Goal: Information Seeking & Learning: Learn about a topic

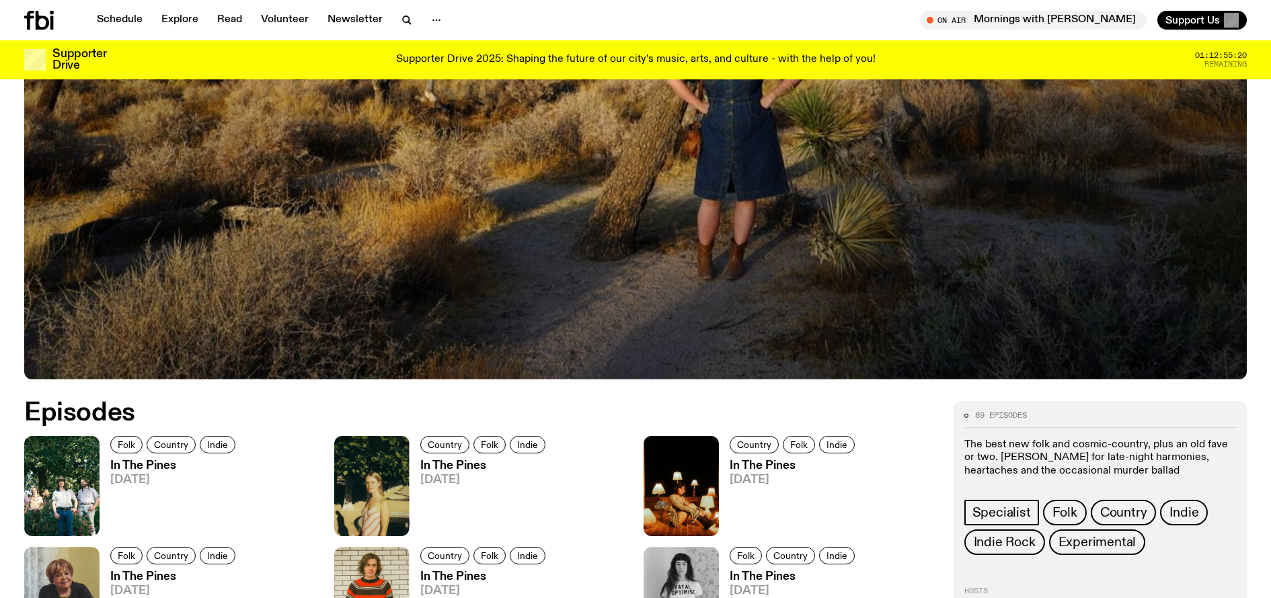
scroll to position [541, 0]
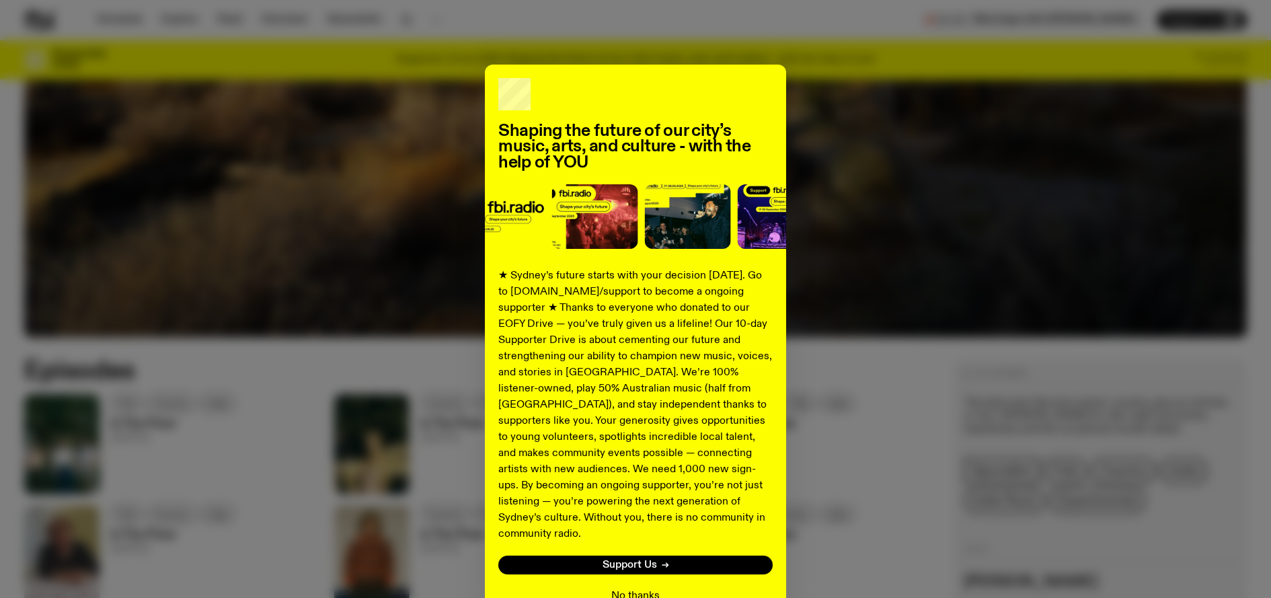
click at [633, 588] on button "No thanks" at bounding box center [635, 596] width 48 height 16
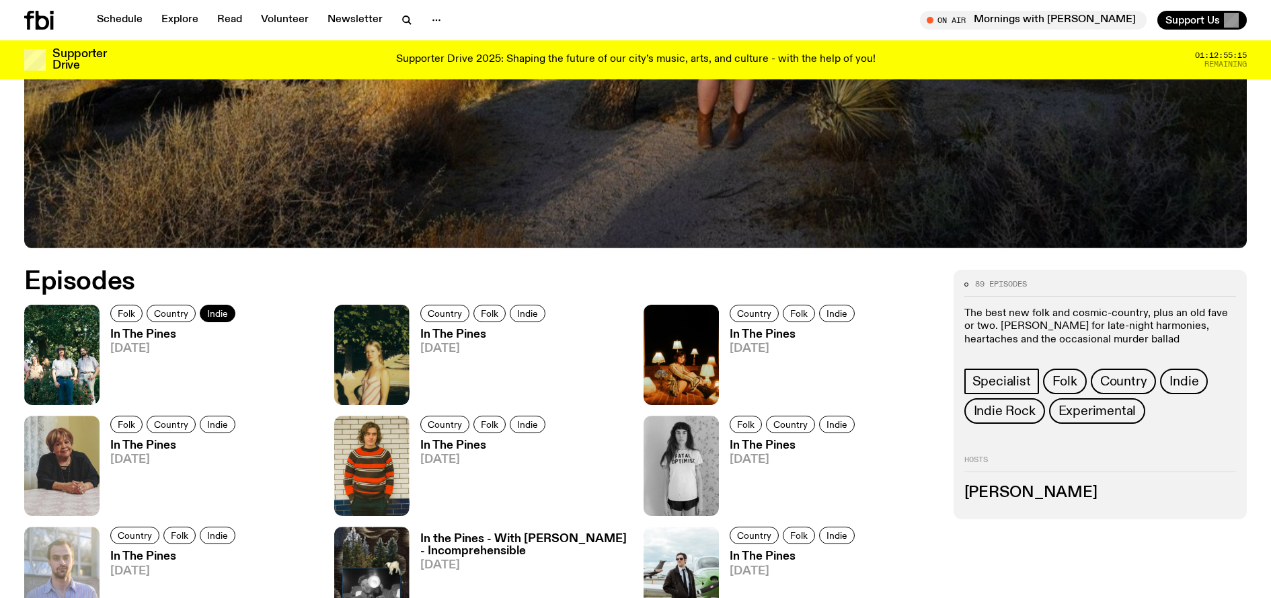
scroll to position [662, 0]
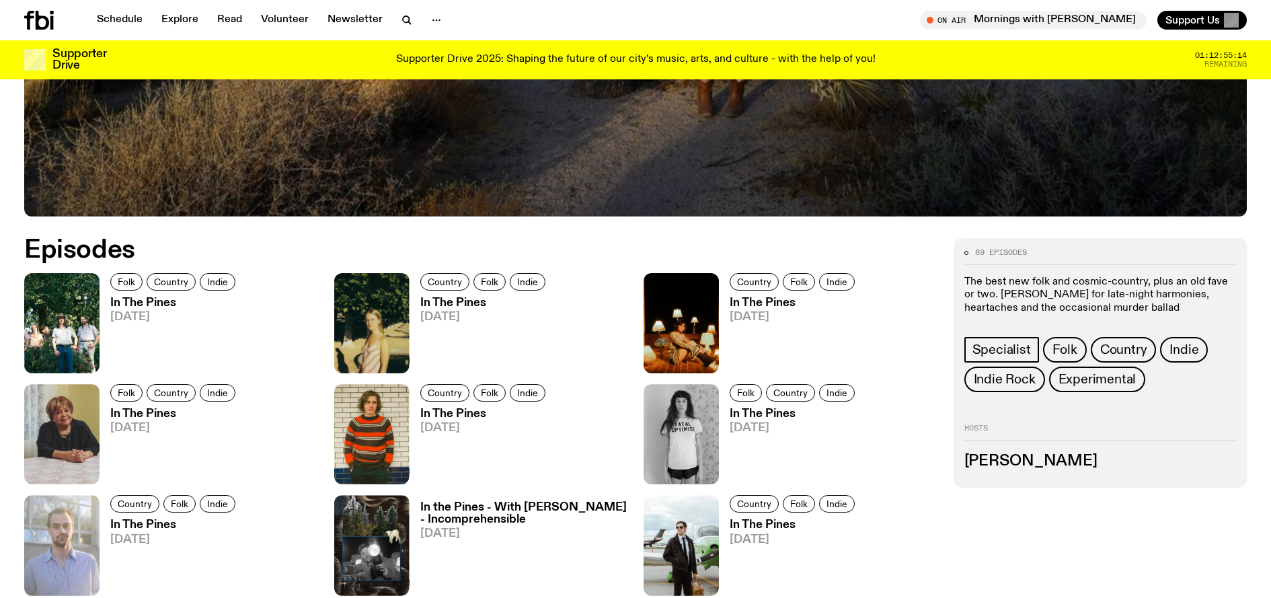
click at [166, 303] on h3 "In The Pines" at bounding box center [174, 302] width 129 height 11
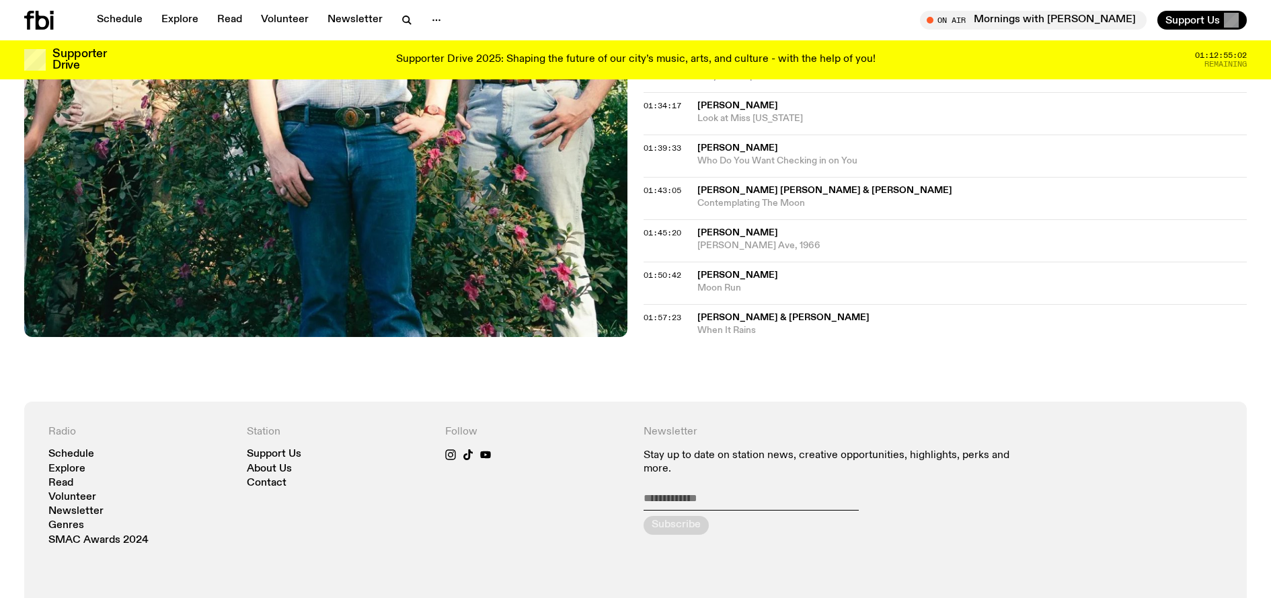
scroll to position [1062, 0]
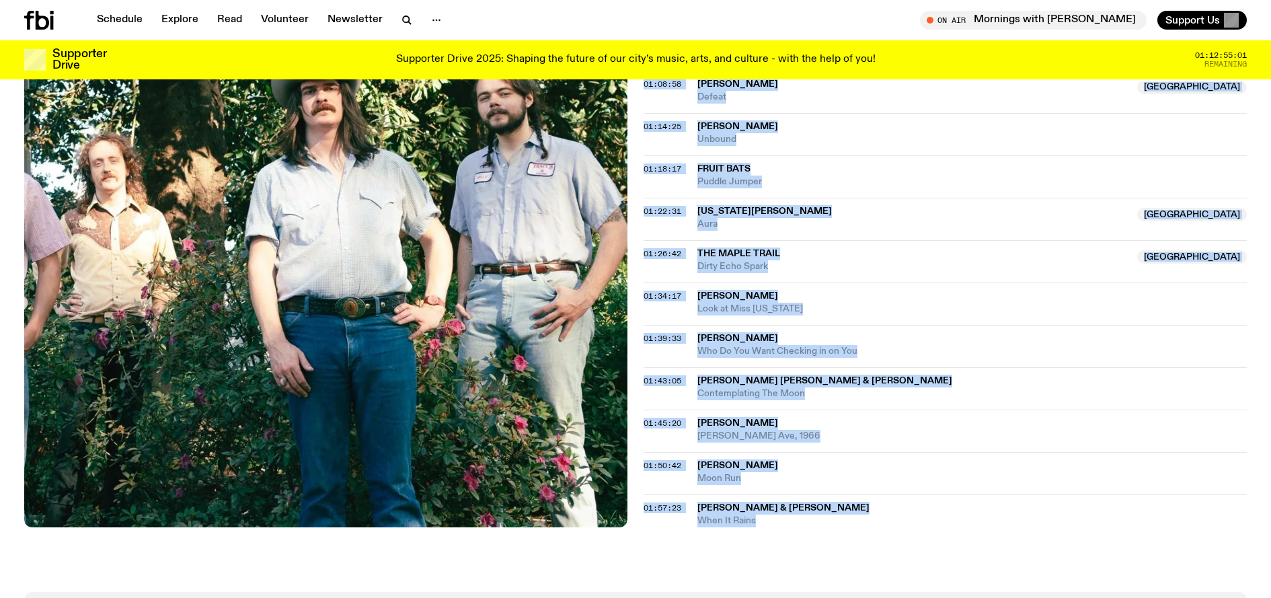
drag, startPoint x: 699, startPoint y: 175, endPoint x: 872, endPoint y: 548, distance: 411.5
copy div "The Pink Stones Summer's Love ([PERSON_NAME]'s Pain) 00:05:42 [DATE] Phish Peps…"
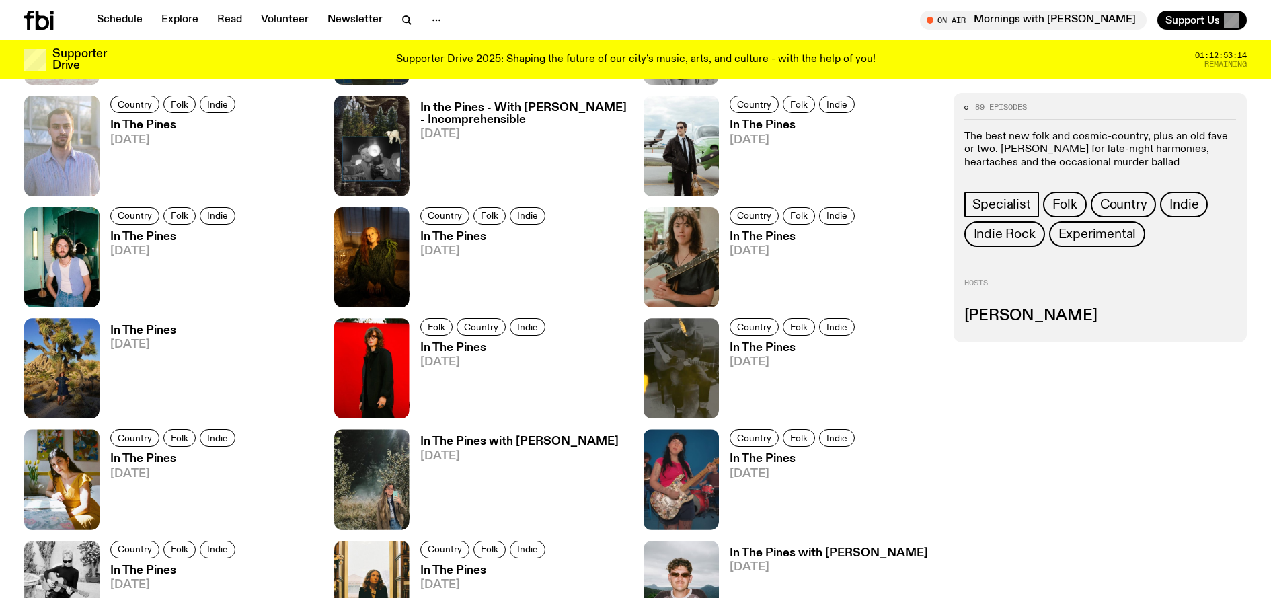
scroll to position [662, 0]
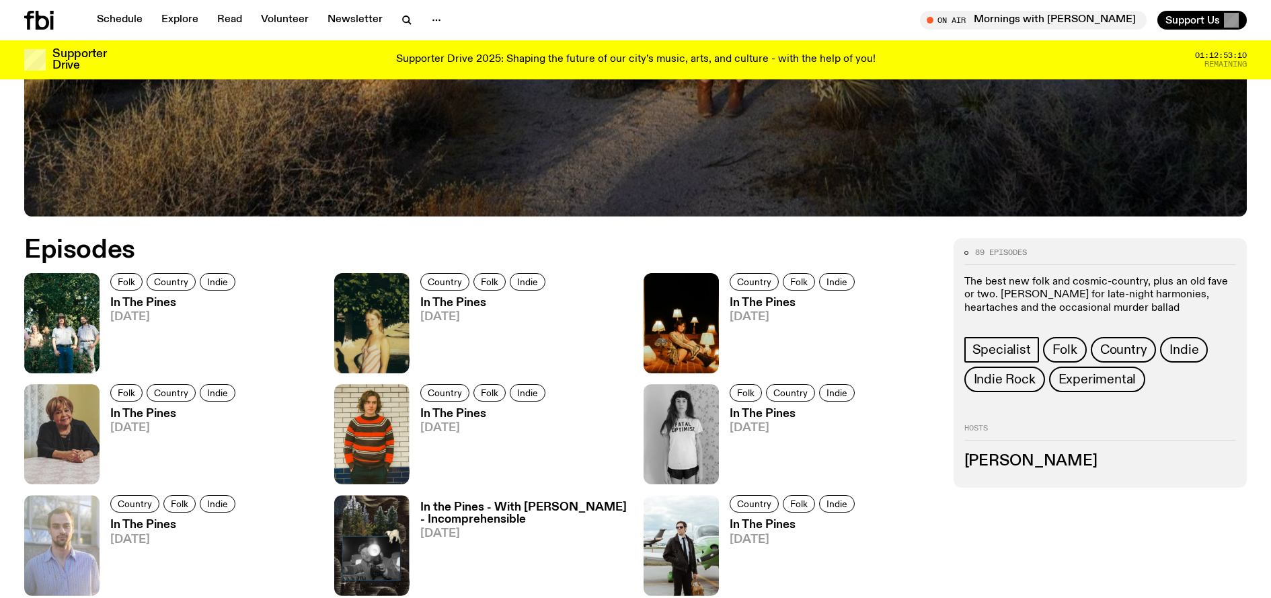
click at [442, 305] on h3 "In The Pines" at bounding box center [484, 302] width 129 height 11
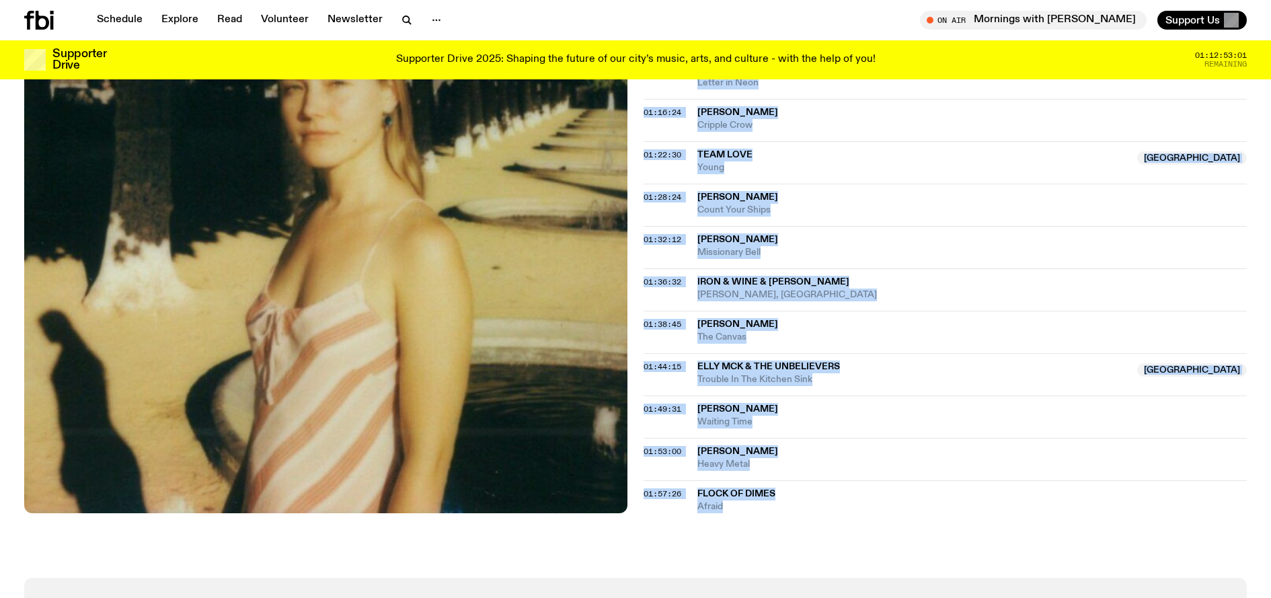
scroll to position [1150, 0]
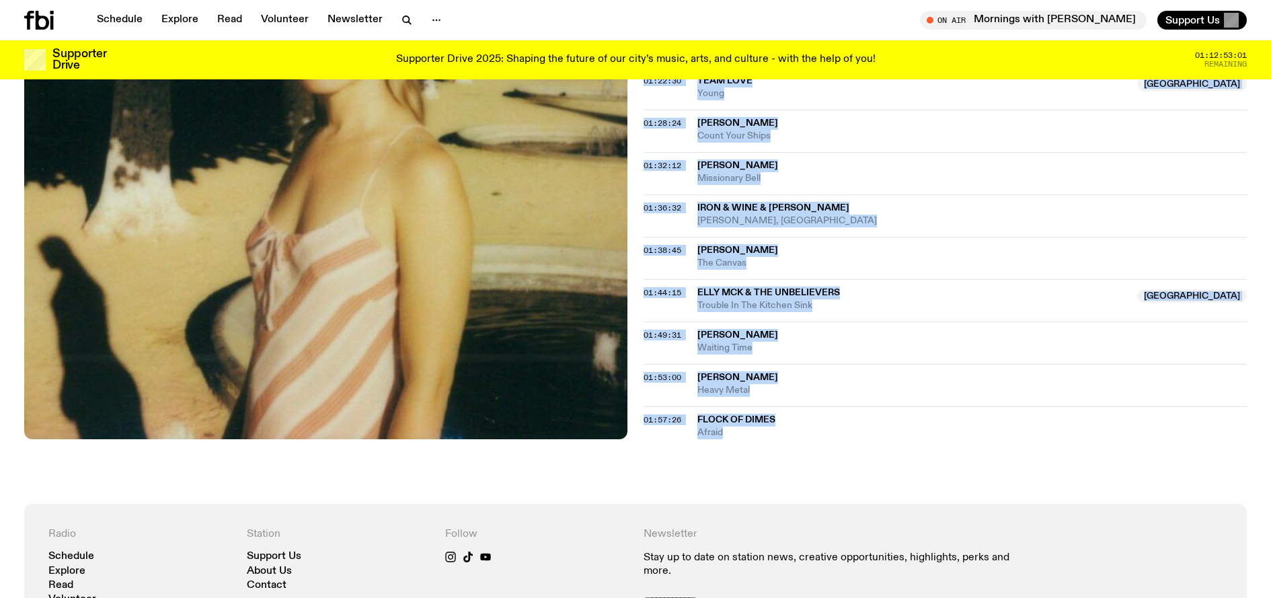
drag, startPoint x: 657, startPoint y: 110, endPoint x: 773, endPoint y: 468, distance: 375.9
copy div "racklist 00:01:06 [PERSON_NAME] [PERSON_NAME] [PERSON_NAME] 00:06:10 The Nude P…"
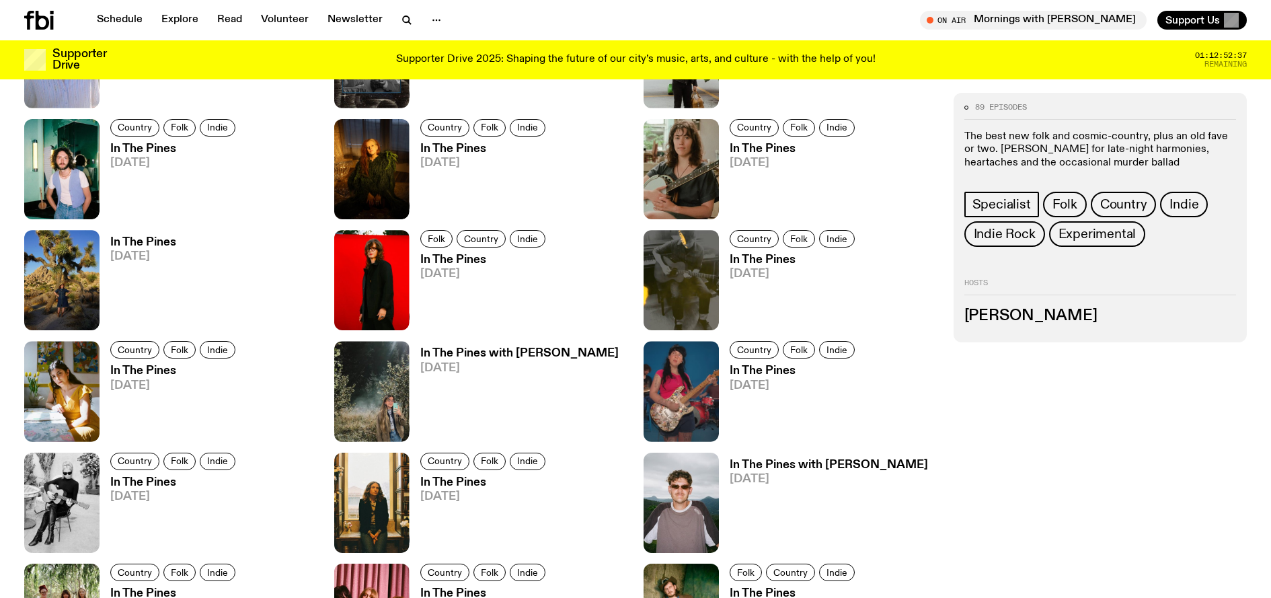
scroll to position [662, 0]
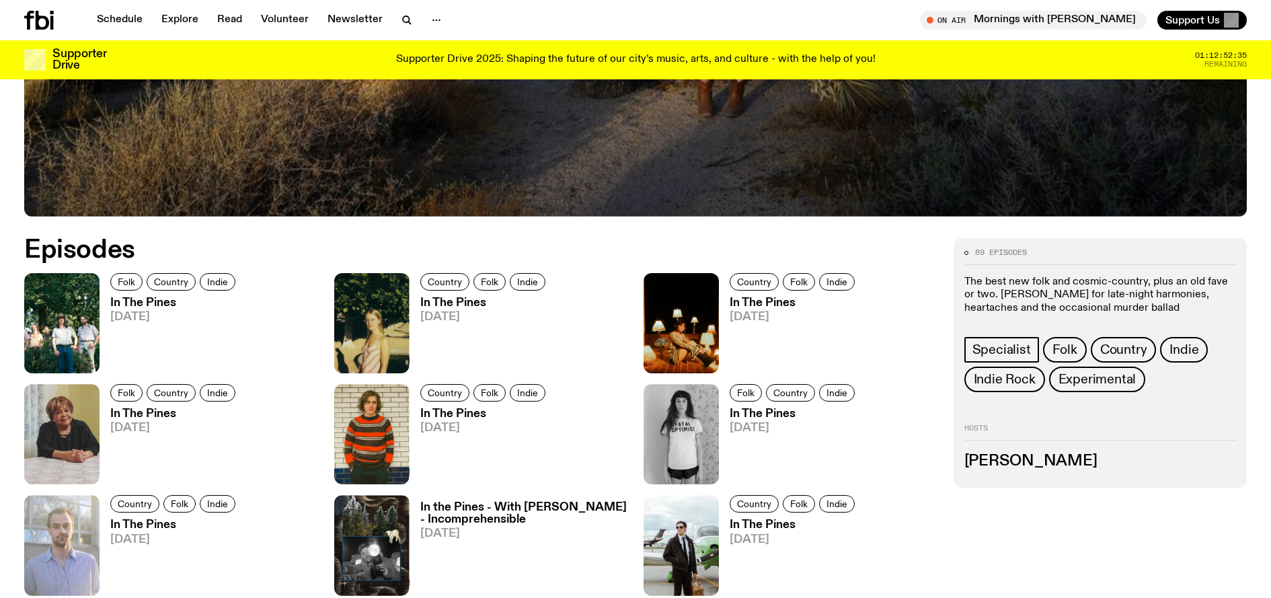
click at [774, 305] on h3 "In The Pines" at bounding box center [793, 302] width 129 height 11
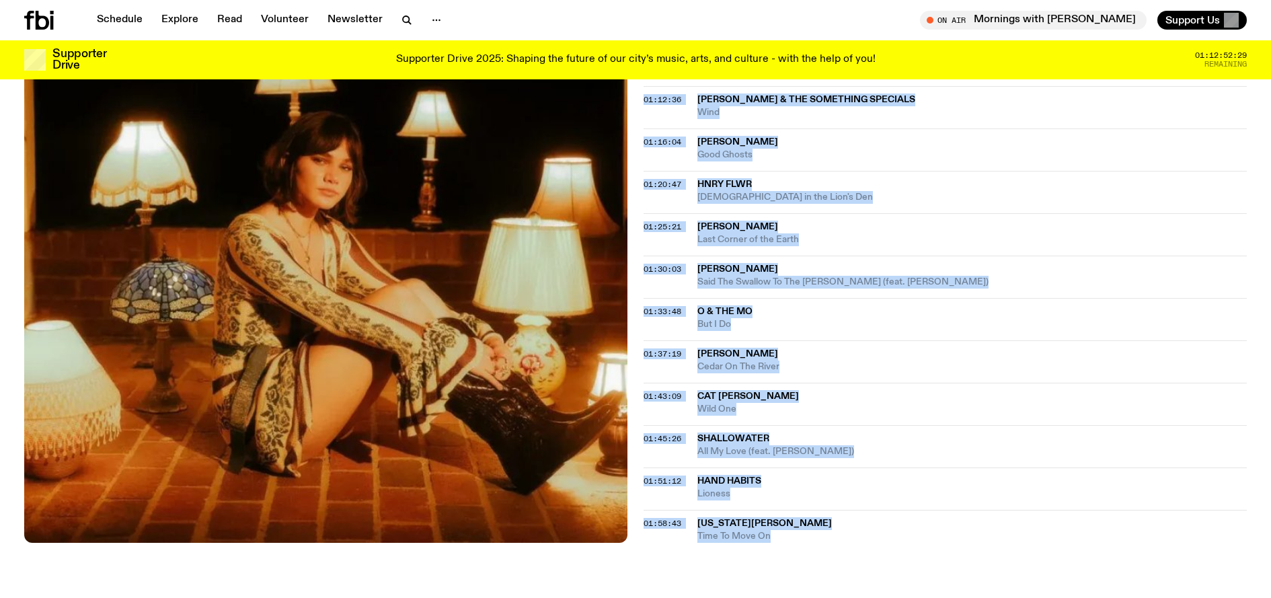
scroll to position [1120, 0]
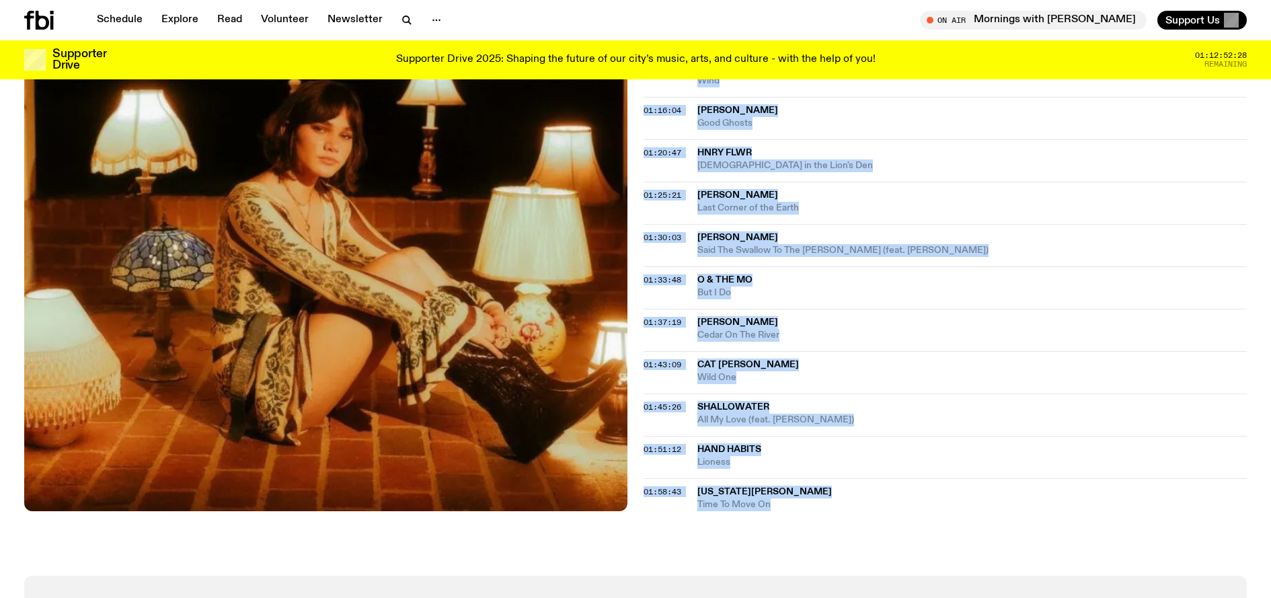
drag, startPoint x: 708, startPoint y: 209, endPoint x: 795, endPoint y: 499, distance: 302.5
copy div "00:04:12 Clover County Whiskey Cherry 00:06:51 [PERSON_NAME] [PERSON_NAME] Wher…"
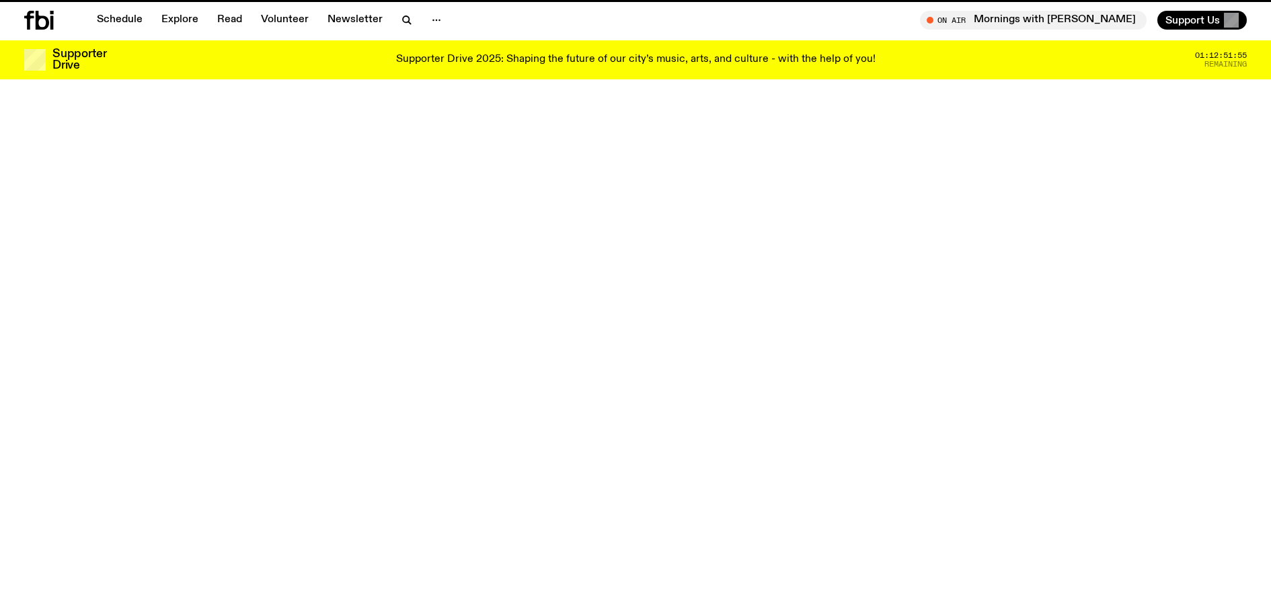
scroll to position [662, 0]
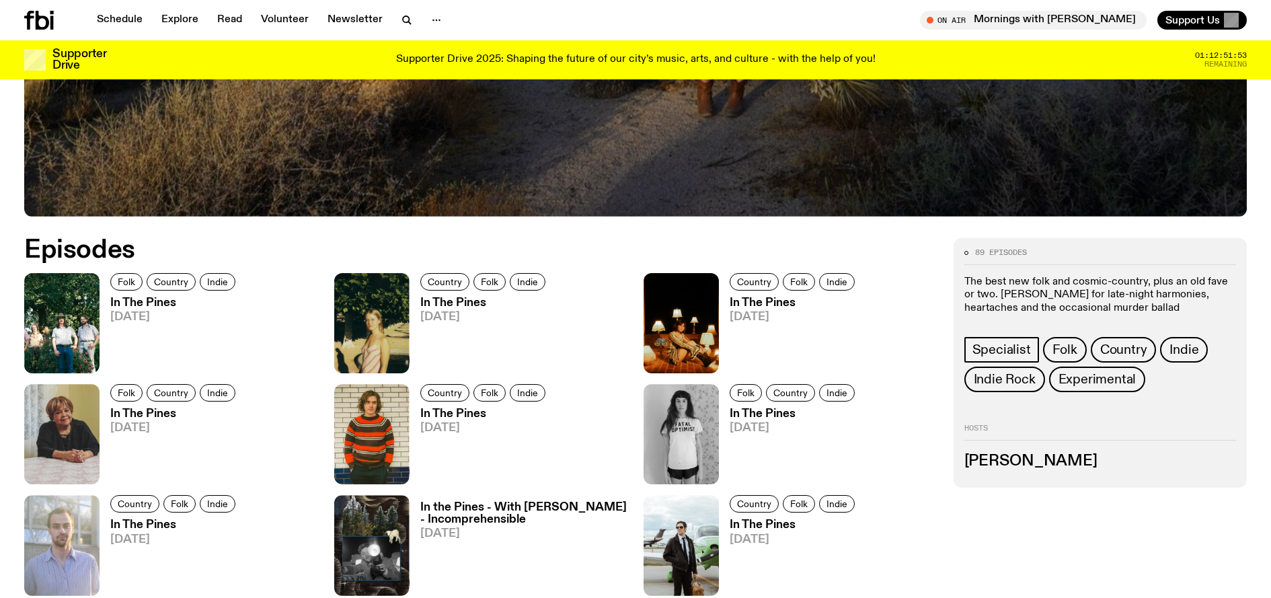
click at [130, 412] on h3 "In The Pines" at bounding box center [174, 413] width 129 height 11
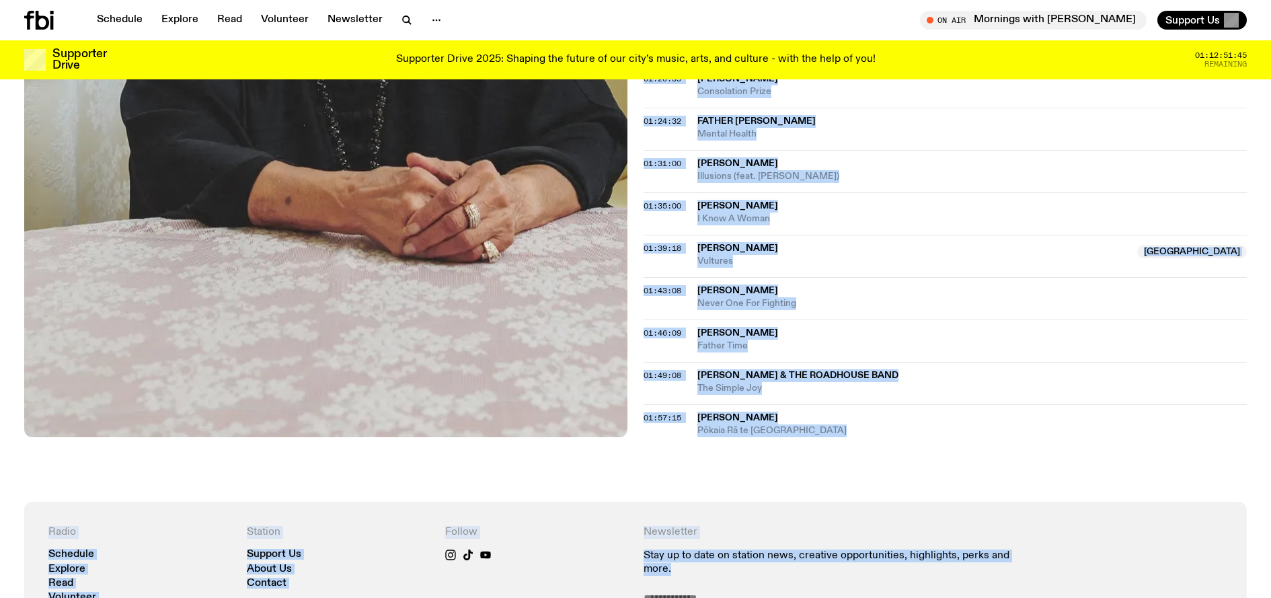
scroll to position [1238, 0]
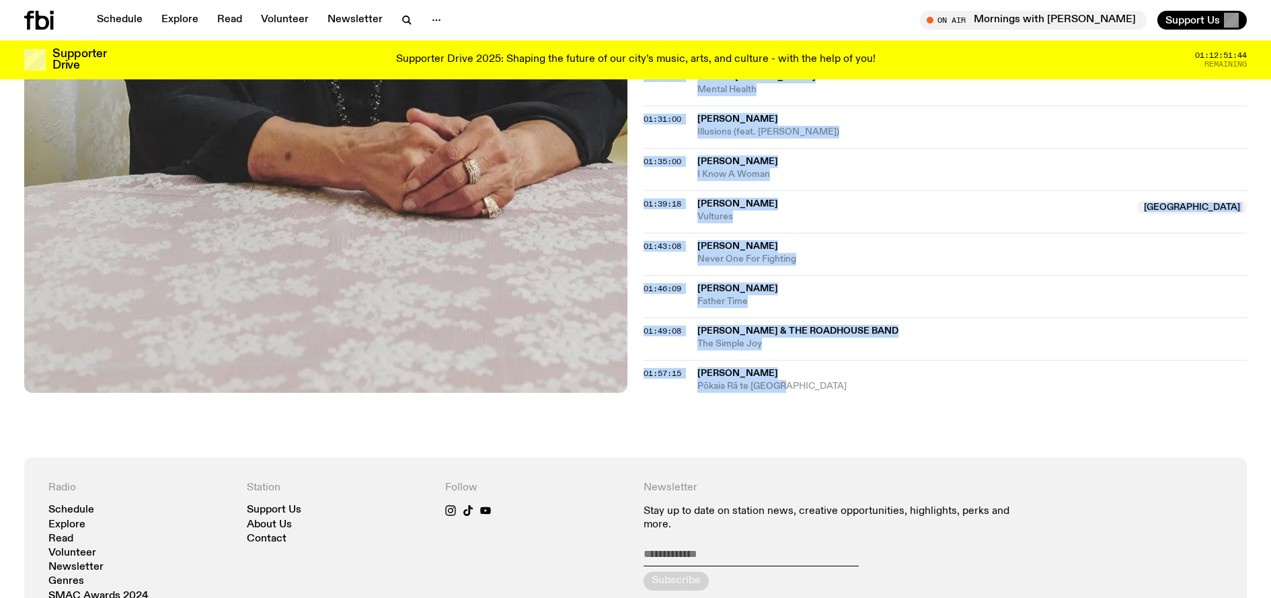
drag, startPoint x: 699, startPoint y: 301, endPoint x: 811, endPoint y: 389, distance: 143.6
copy div "Lorem Ipsumdo Sitametco Adipiscin 12:47:31 Elits Doeiu Tempo In Utl 56:31:87 Et…"
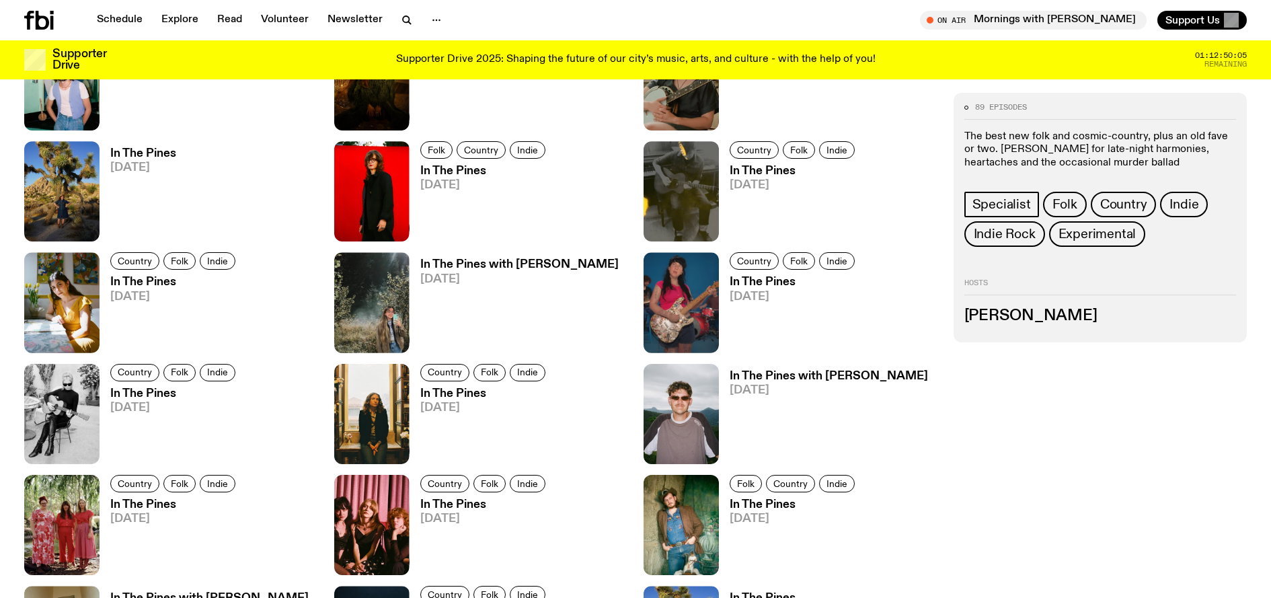
scroll to position [662, 0]
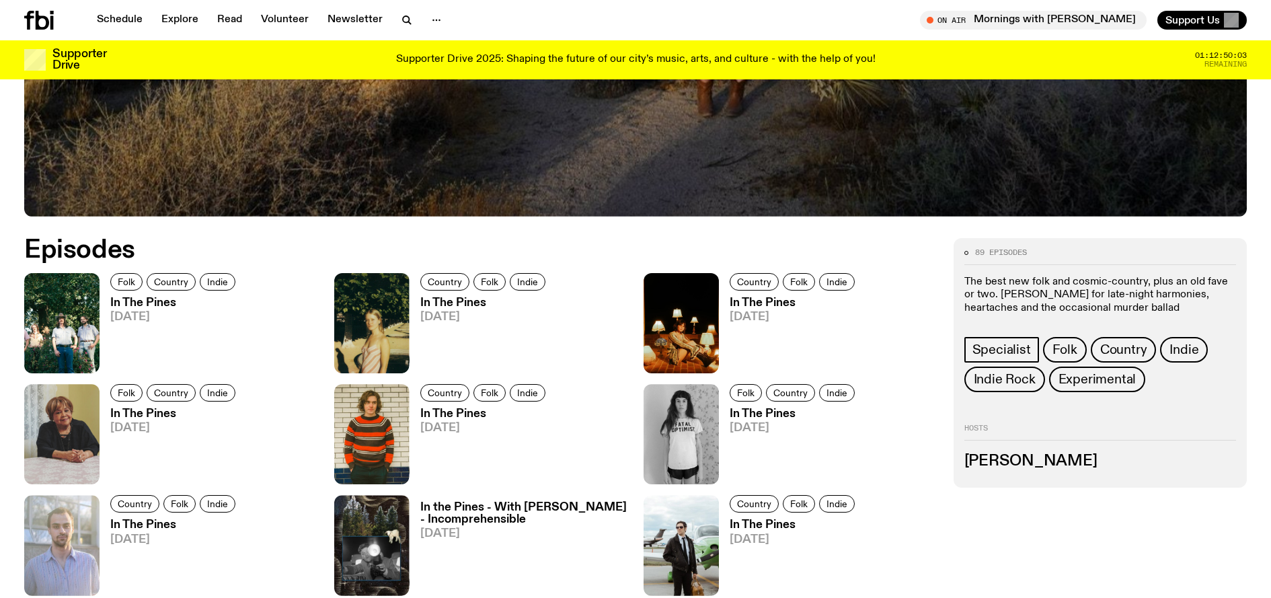
click at [450, 422] on span "[DATE]" at bounding box center [484, 427] width 129 height 11
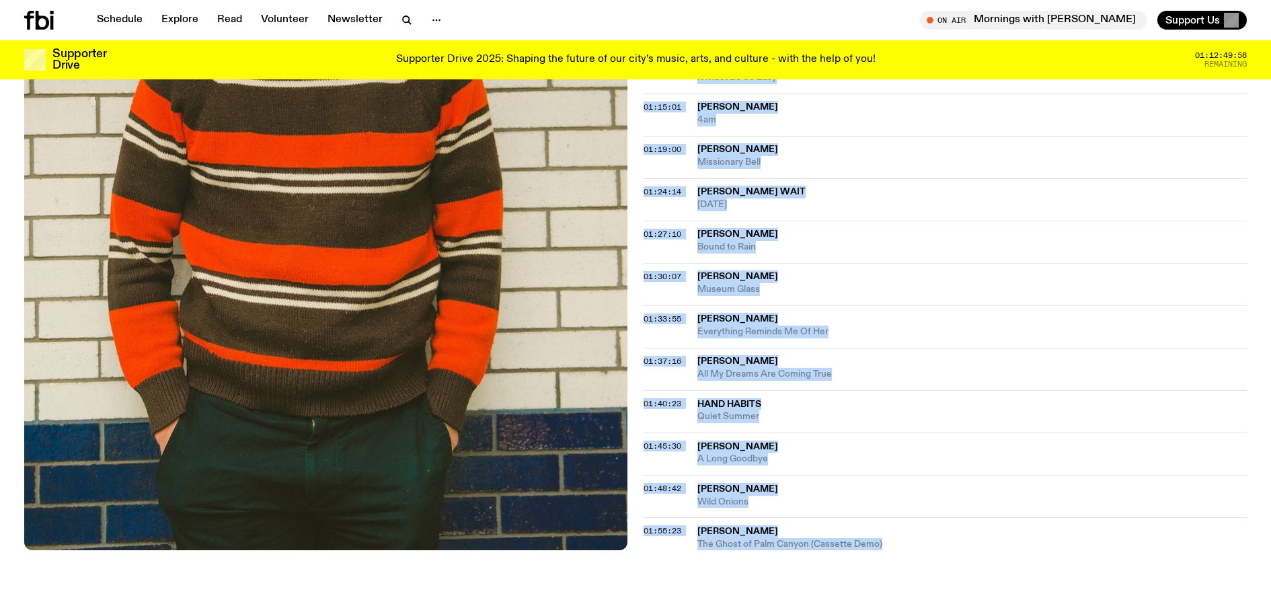
scroll to position [1310, 0]
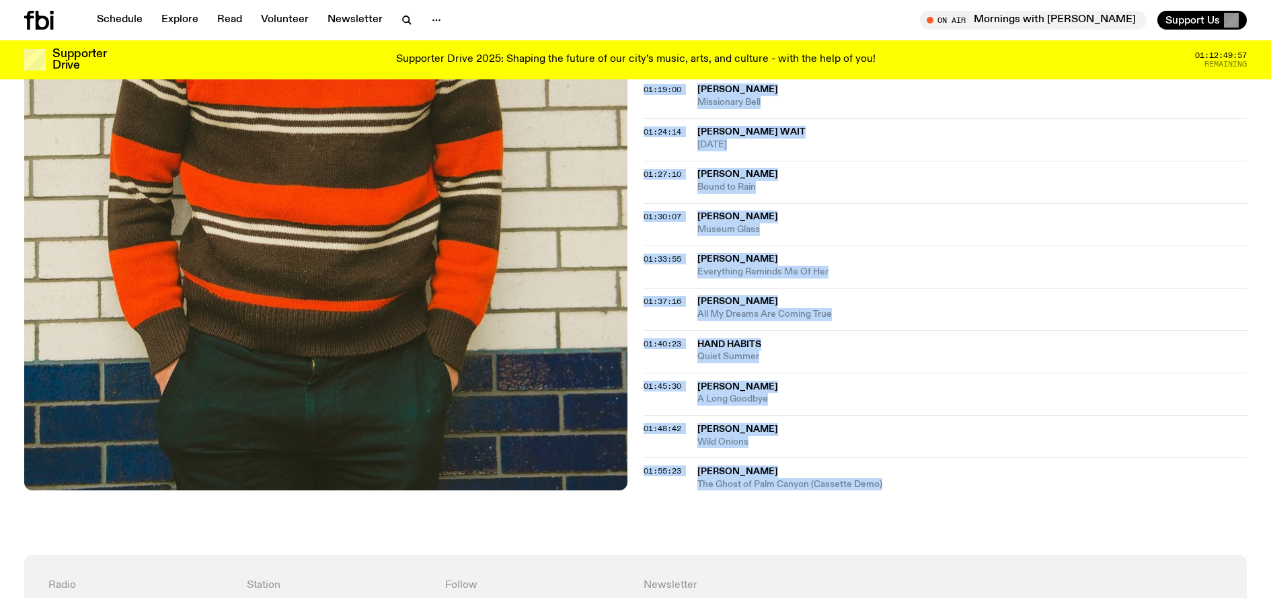
drag, startPoint x: 696, startPoint y: 313, endPoint x: 934, endPoint y: 500, distance: 301.7
copy div "00:00:08 Cut Worms Evil Twin [DEMOGRAPHIC_DATA]:05:14 [PERSON_NAME] Sweet Relea…"
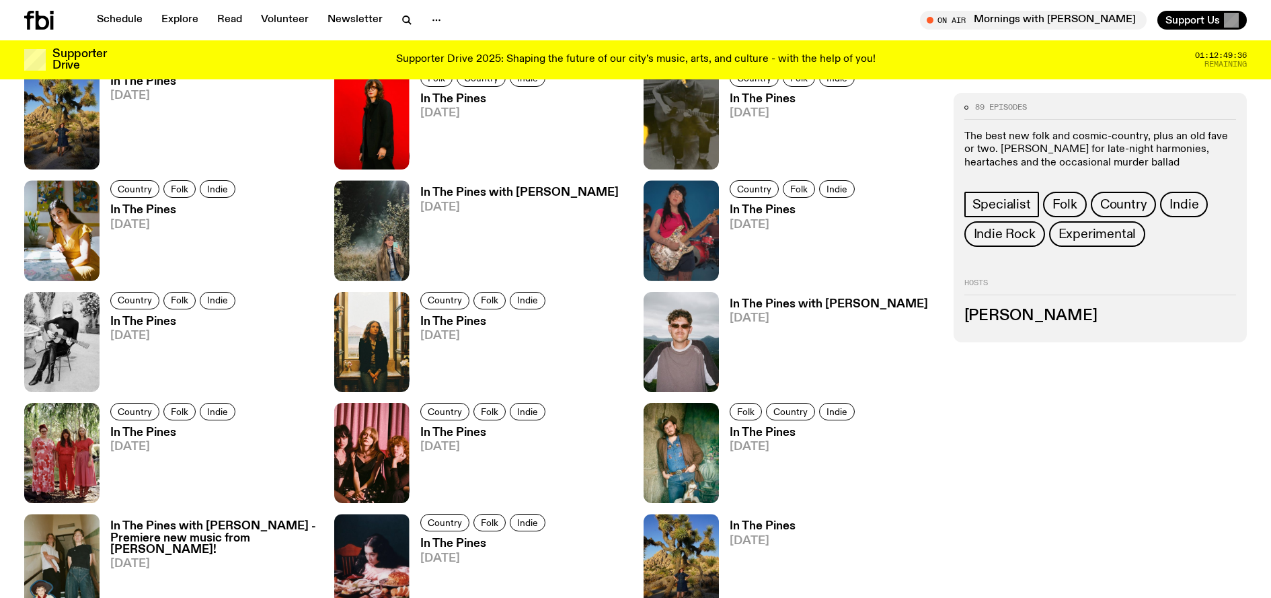
scroll to position [662, 0]
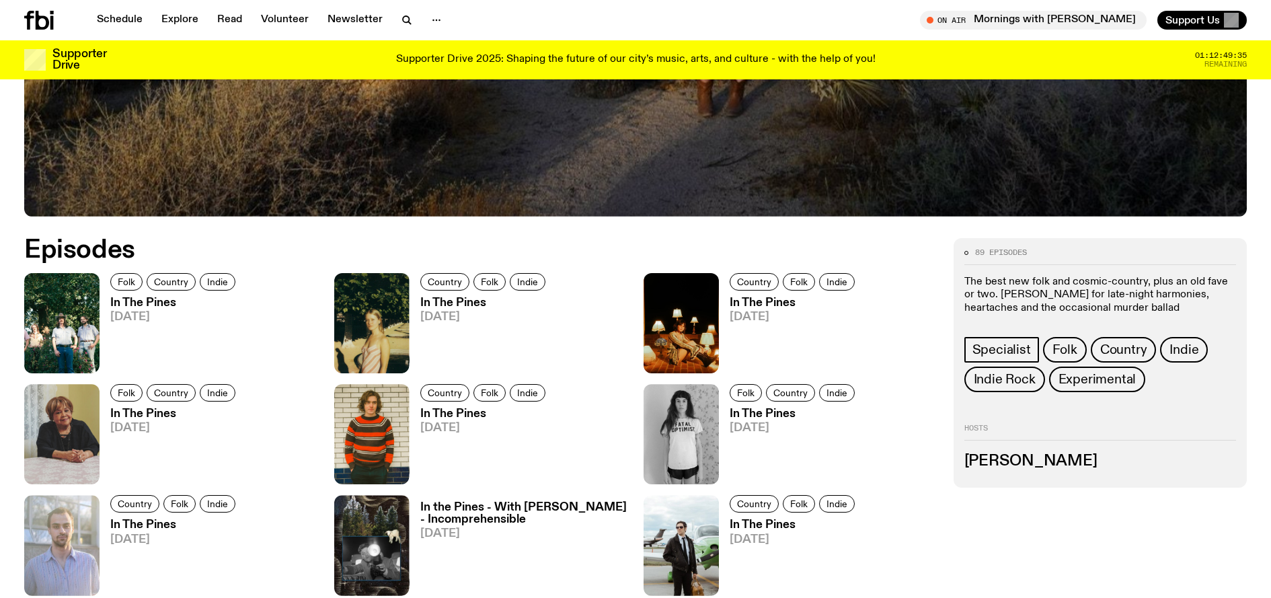
click at [754, 415] on h3 "In The Pines" at bounding box center [793, 413] width 129 height 11
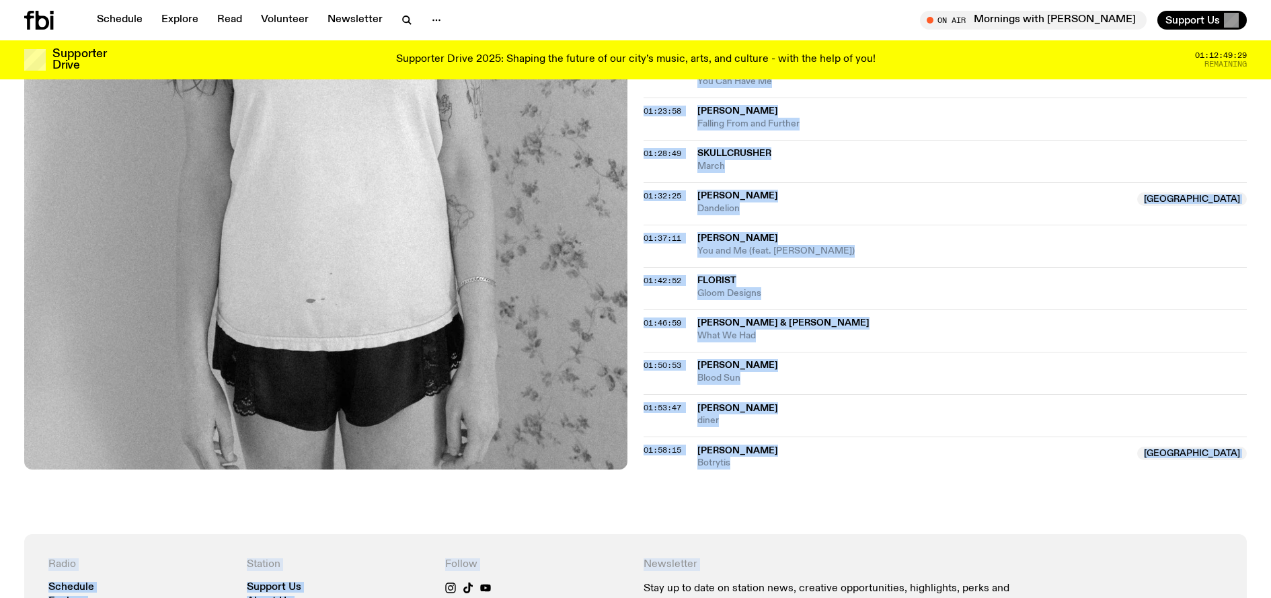
scroll to position [1267, 0]
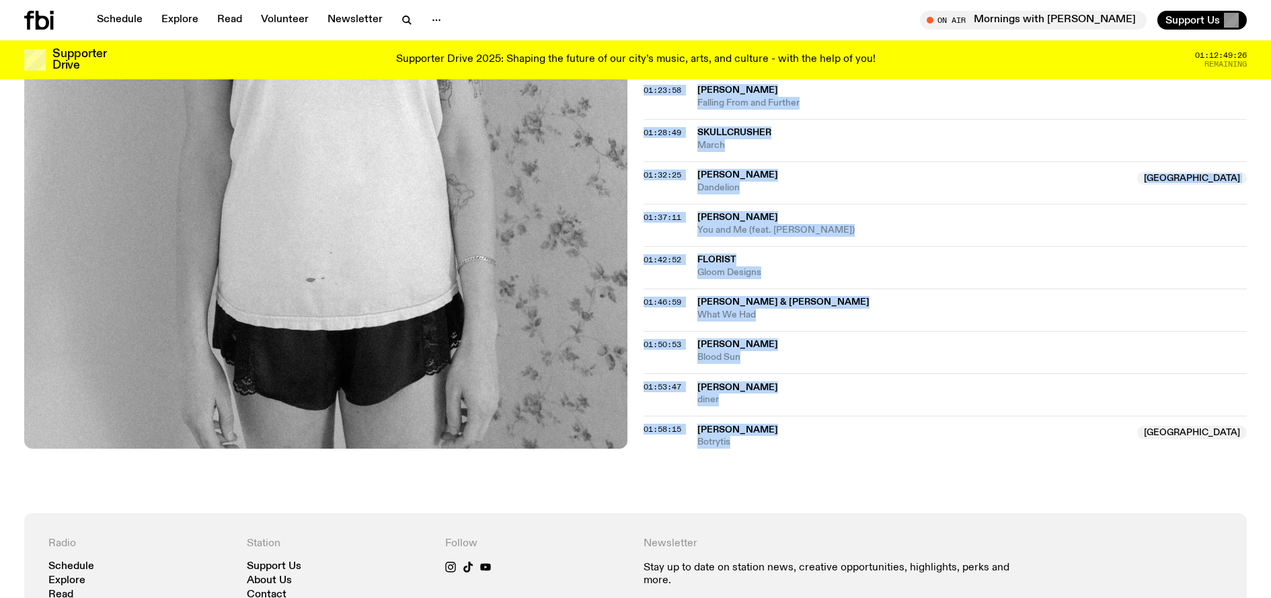
drag, startPoint x: 705, startPoint y: 138, endPoint x: 814, endPoint y: 456, distance: 335.7
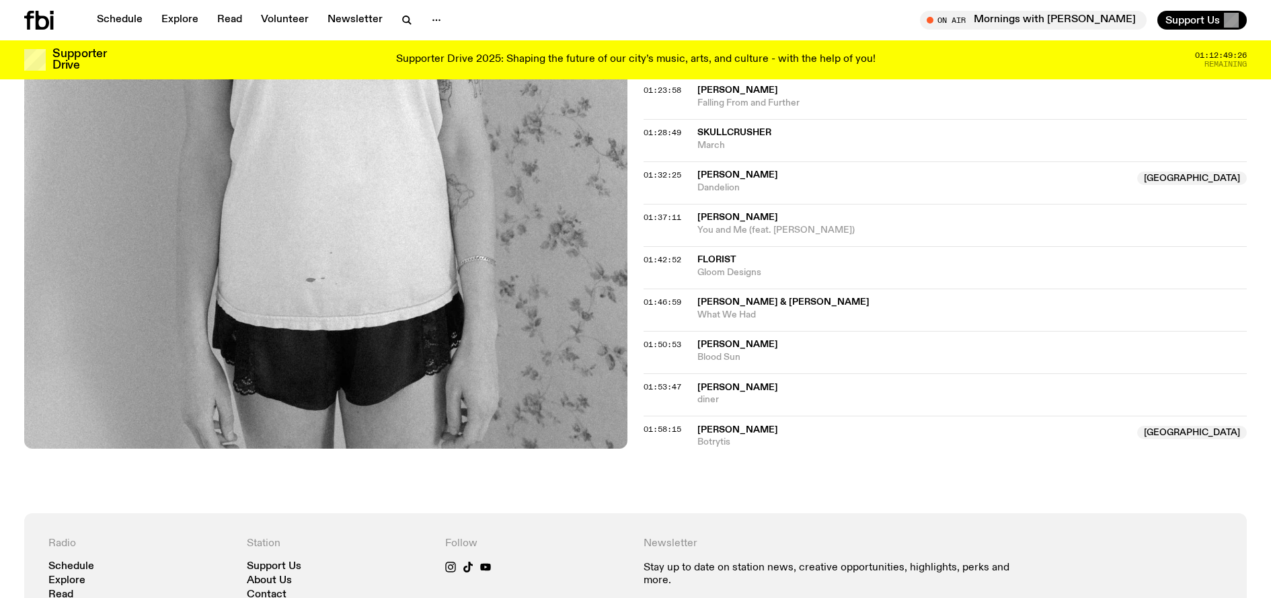
drag, startPoint x: 780, startPoint y: 422, endPoint x: 700, endPoint y: 440, distance: 82.0
click at [707, 425] on div "01:58:15 [PERSON_NAME] Australia Botrytis [GEOGRAPHIC_DATA]" at bounding box center [944, 431] width 603 height 33
drag, startPoint x: 776, startPoint y: 167, endPoint x: 744, endPoint y: 173, distance: 32.7
click at [744, 173] on span "[PERSON_NAME]" at bounding box center [913, 175] width 432 height 13
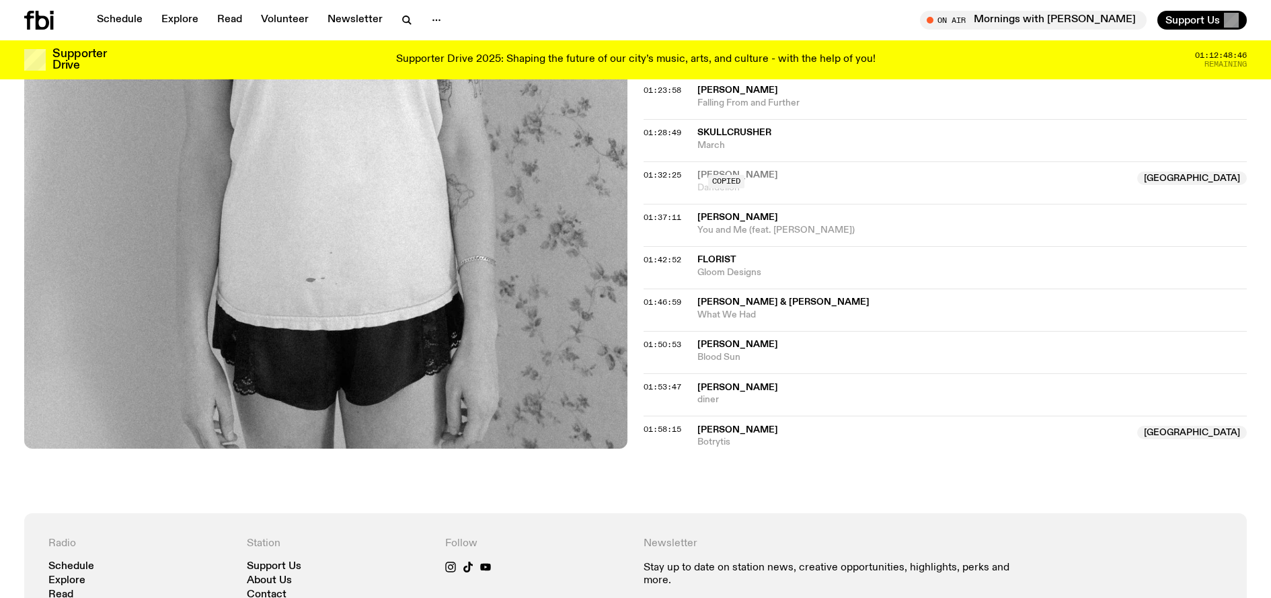
click at [787, 171] on div "Copied" at bounding box center [913, 182] width 432 height 26
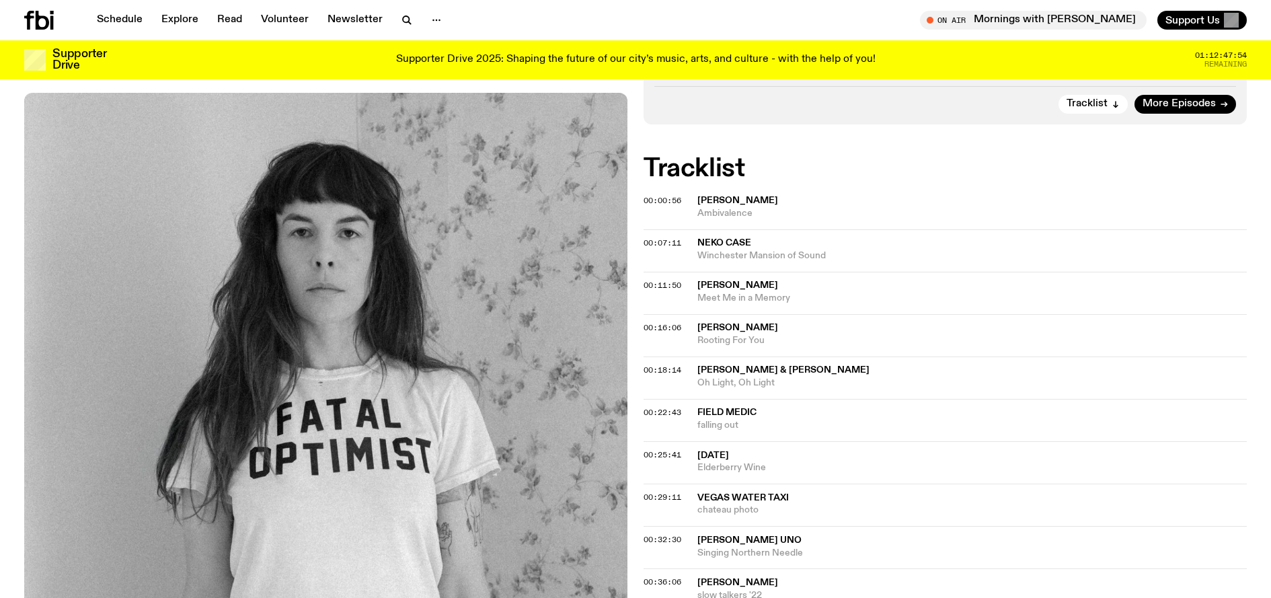
scroll to position [247, 0]
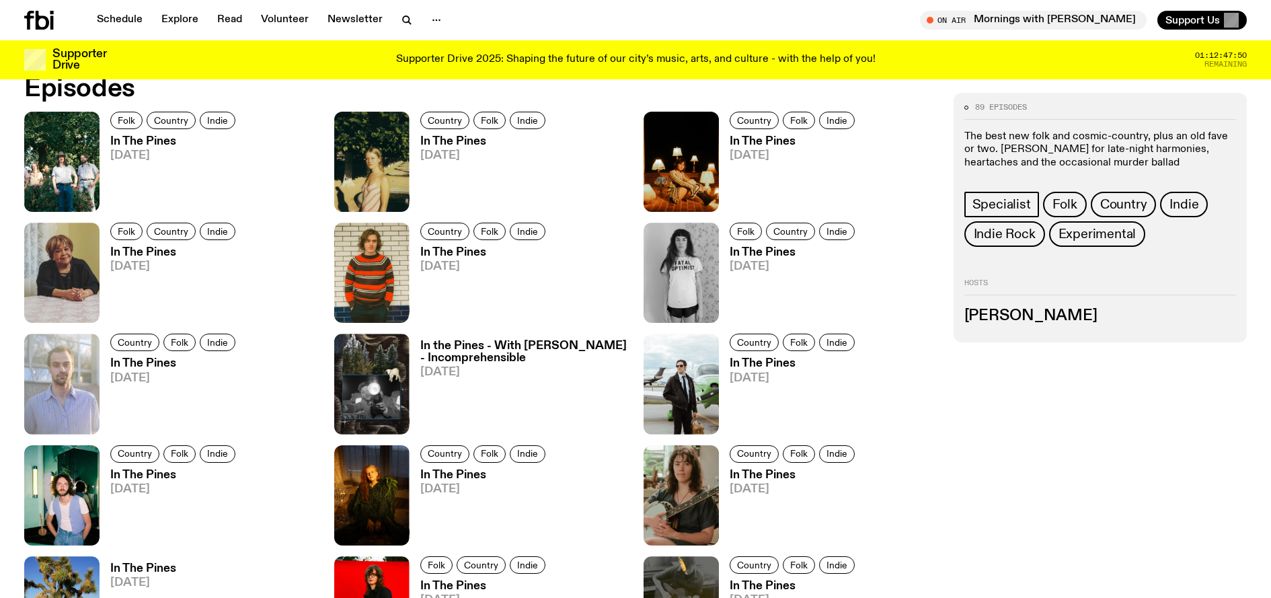
scroll to position [885, 0]
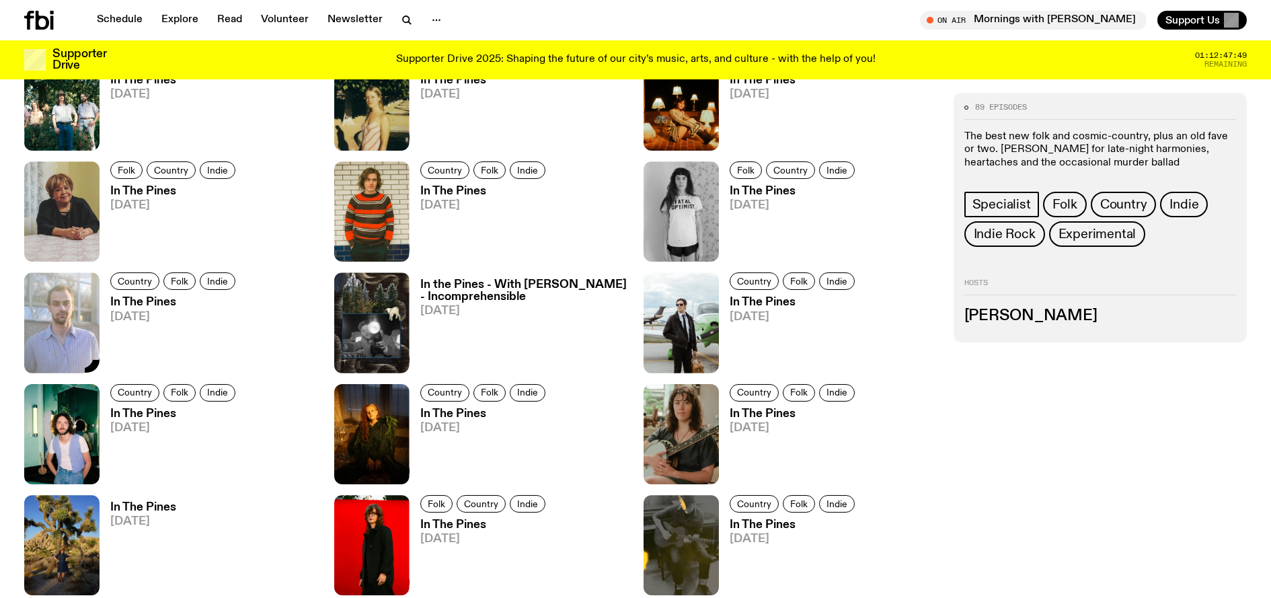
click at [92, 330] on img at bounding box center [61, 322] width 75 height 100
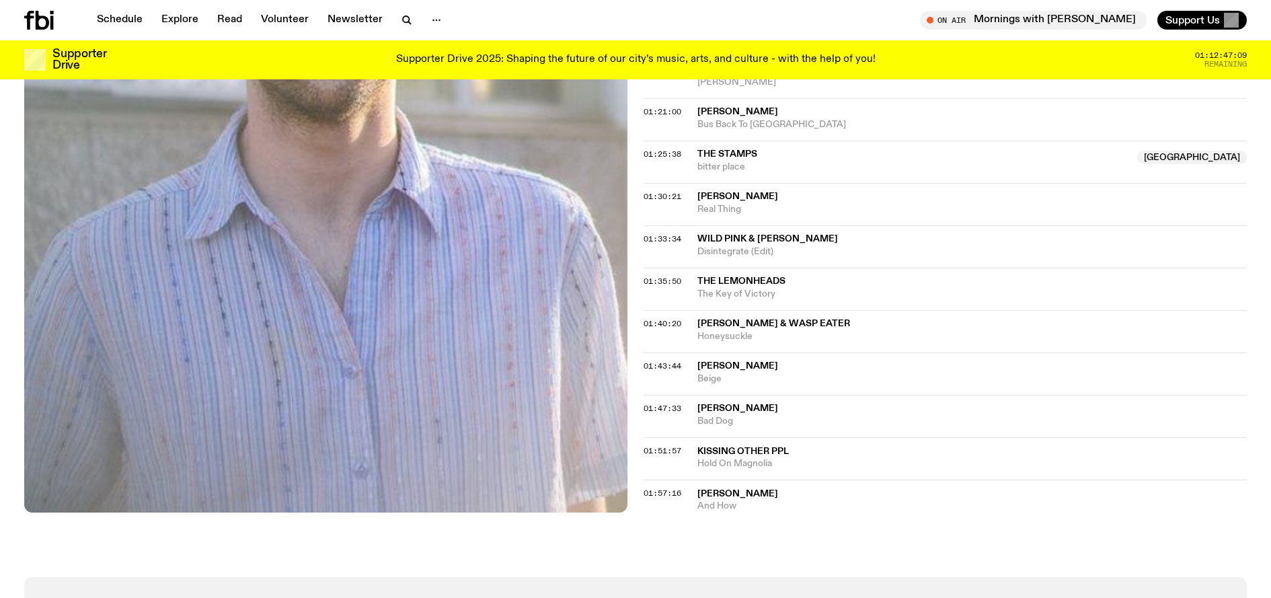
scroll to position [1205, 0]
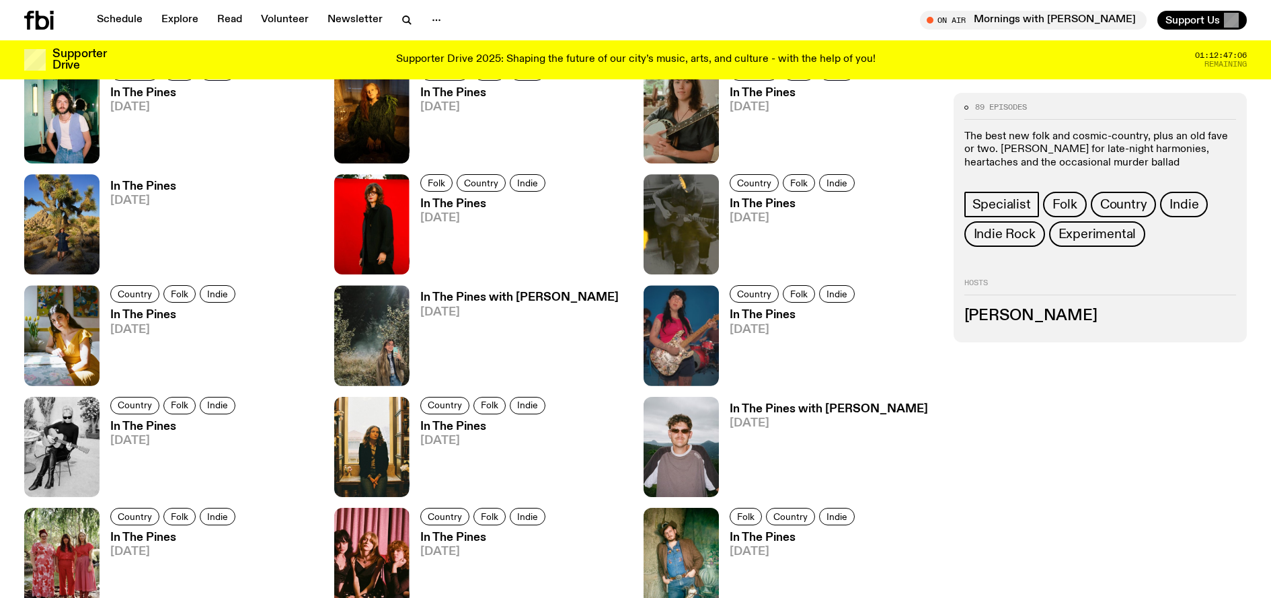
scroll to position [885, 0]
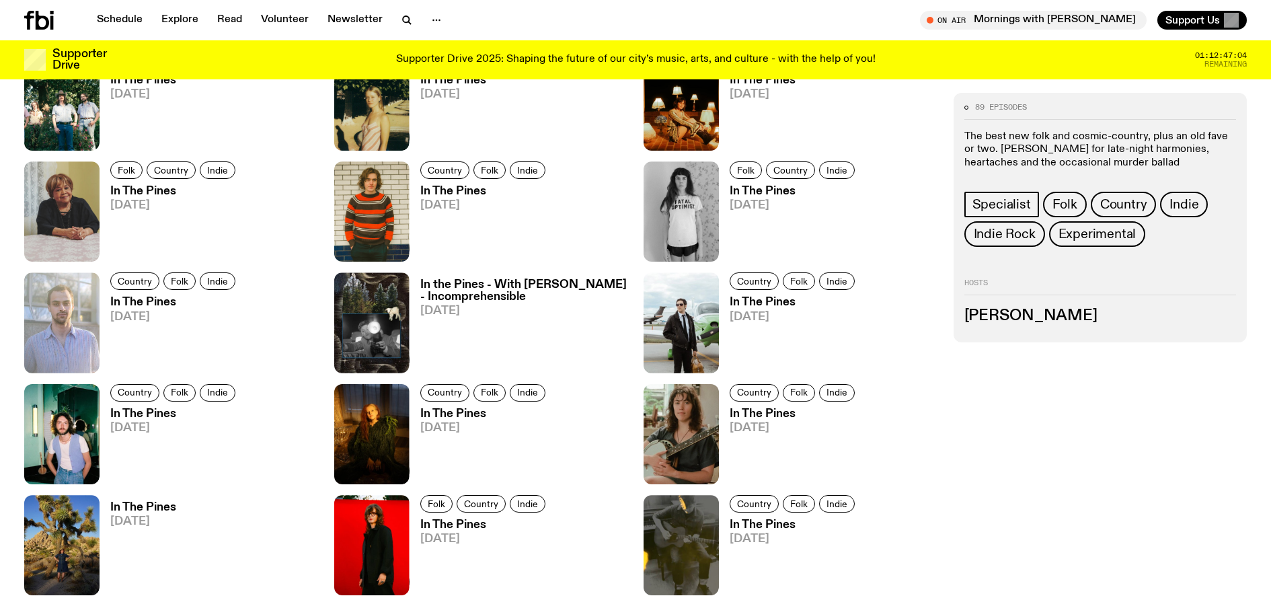
click at [486, 297] on h3 "In the Pines - With [PERSON_NAME] - Incomprehensible" at bounding box center [524, 290] width 208 height 23
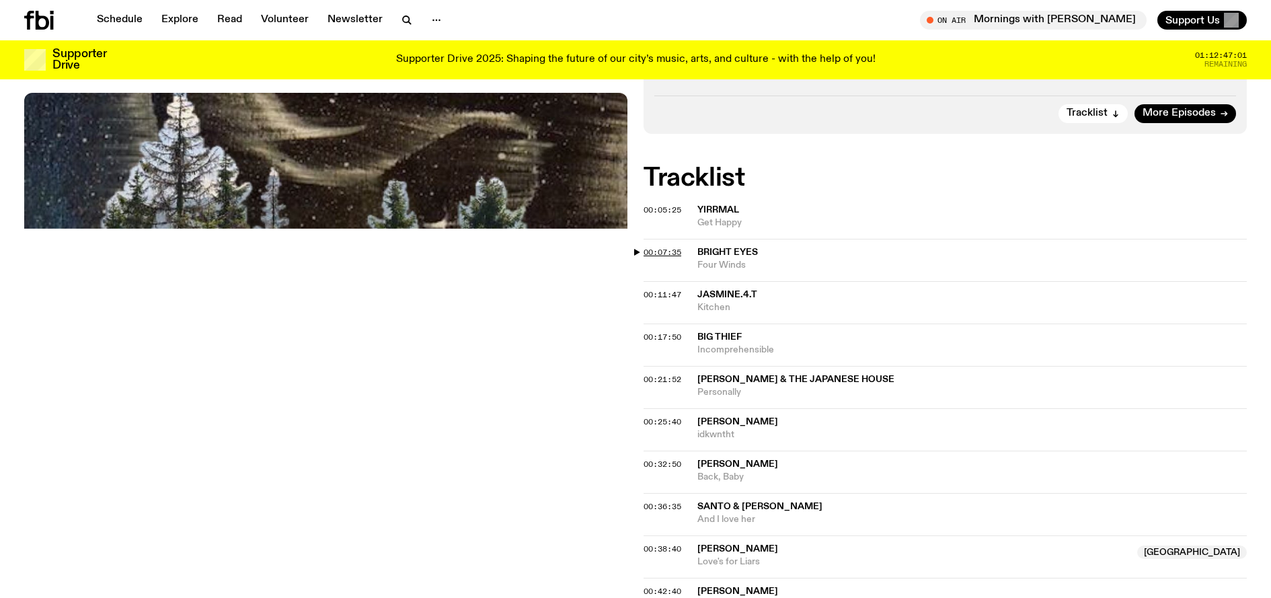
scroll to position [505, 0]
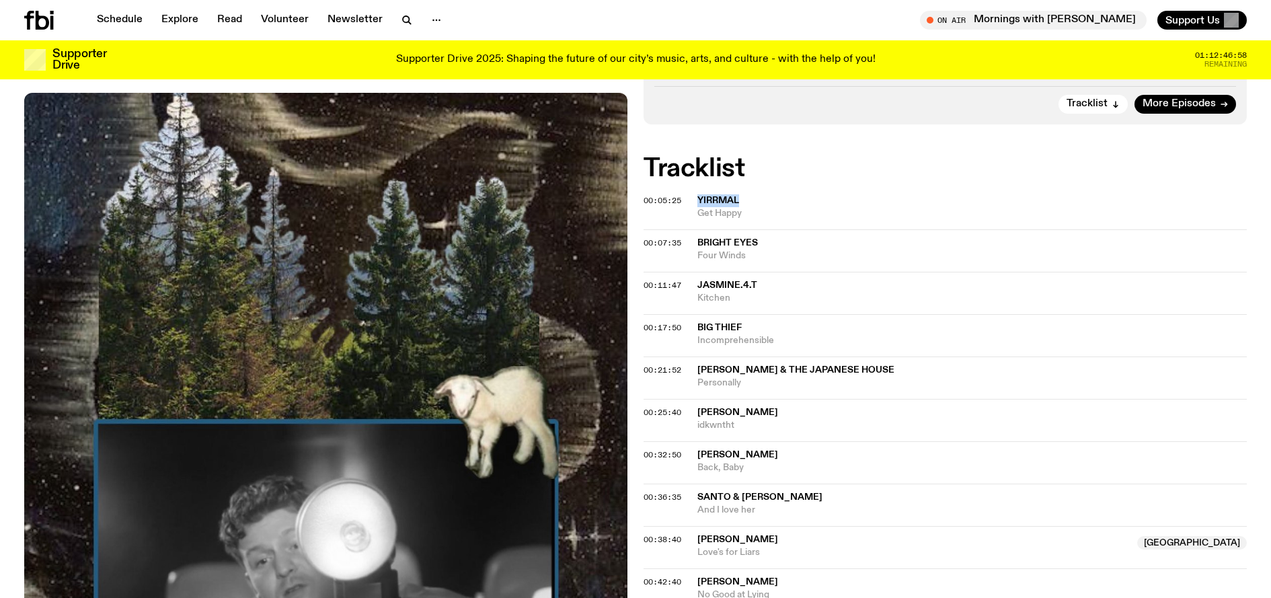
drag, startPoint x: 761, startPoint y: 195, endPoint x: 697, endPoint y: 202, distance: 64.3
click at [697, 202] on span "Yirrmal" at bounding box center [971, 200] width 549 height 13
copy span "Yirrmal"
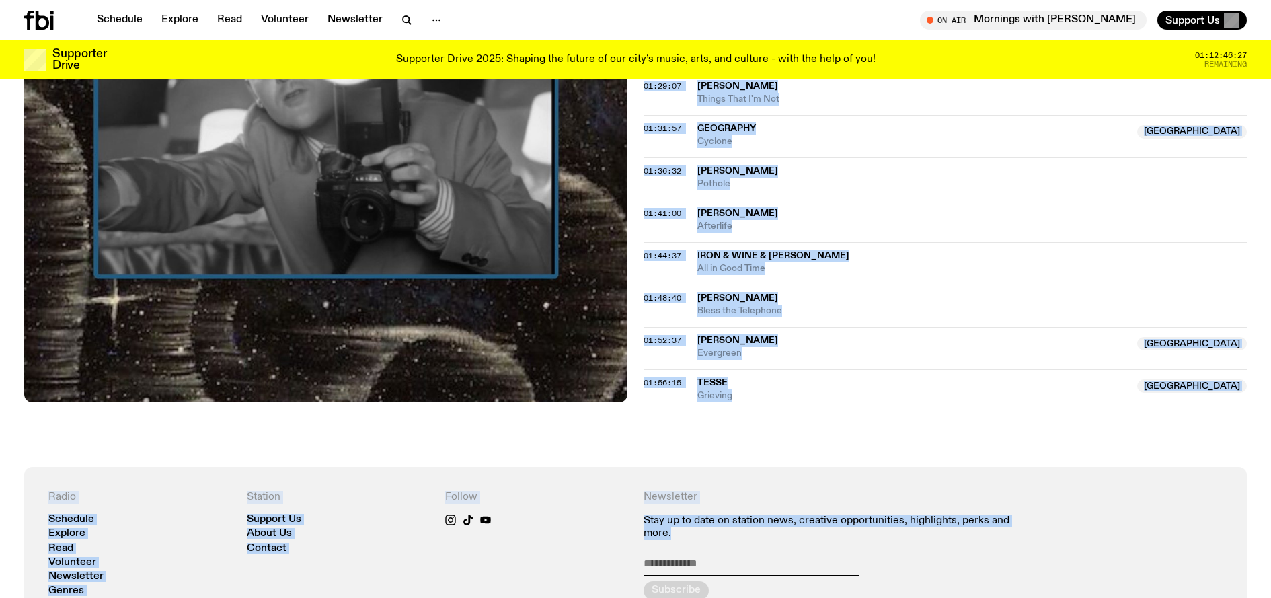
scroll to position [1533, 0]
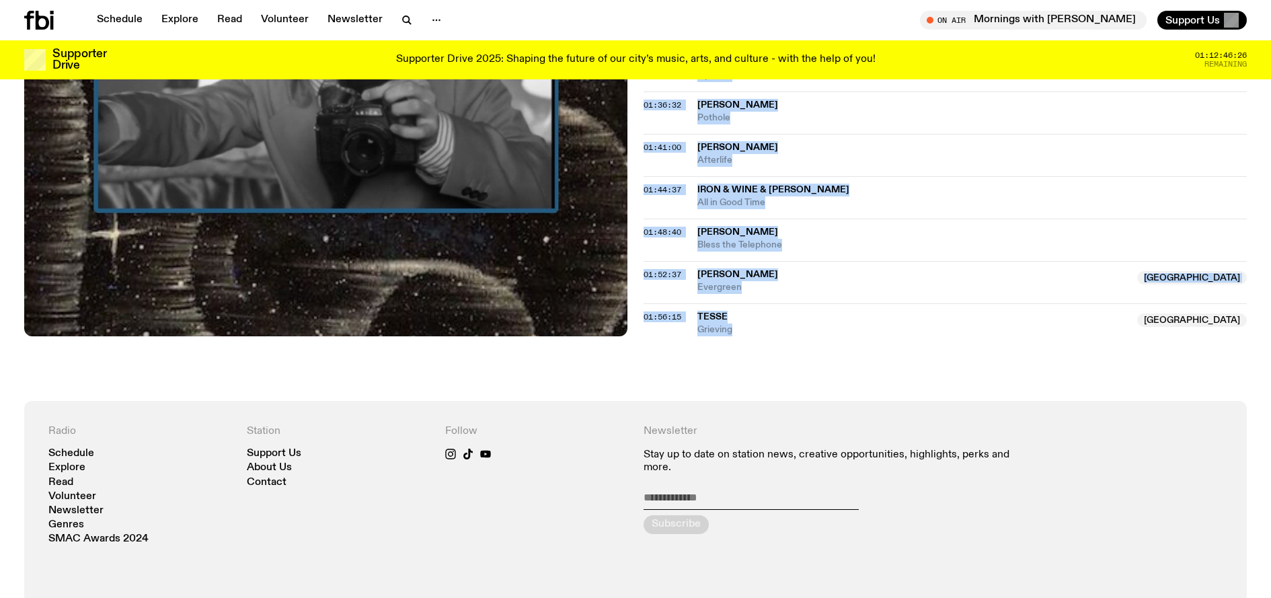
drag, startPoint x: 691, startPoint y: 192, endPoint x: 802, endPoint y: 350, distance: 192.5
copy div "00:05:25 Yirrmal Get Happy 00:07:35 Bright Eyes Four Winds 00:11:47 [PERSON_NAM…"
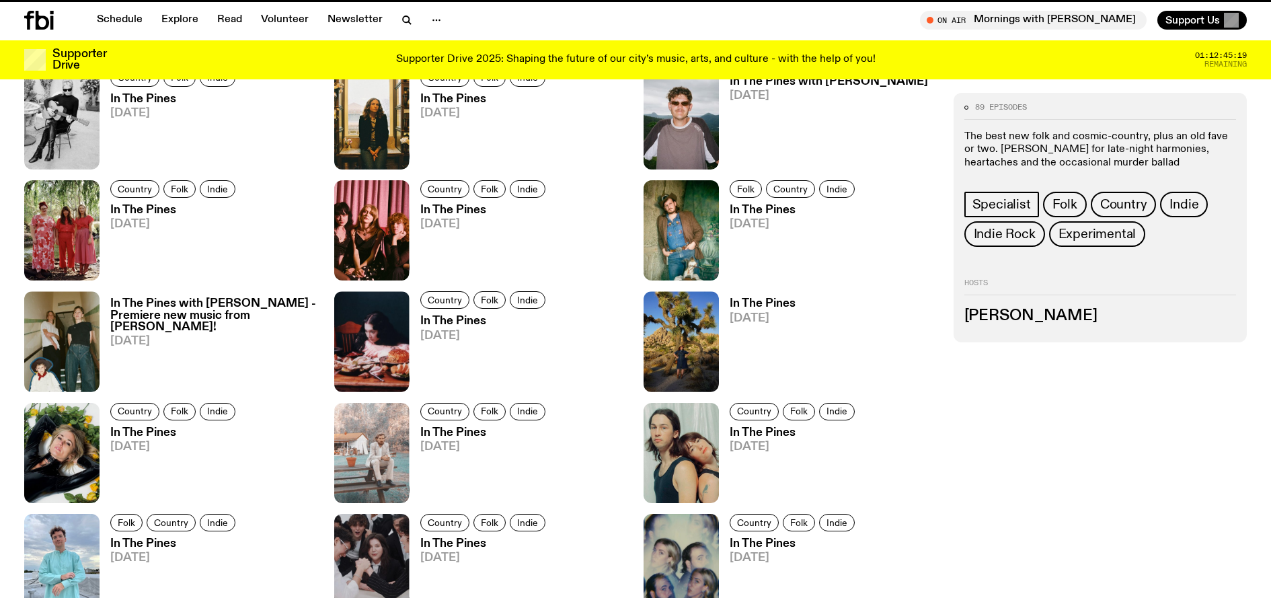
scroll to position [885, 0]
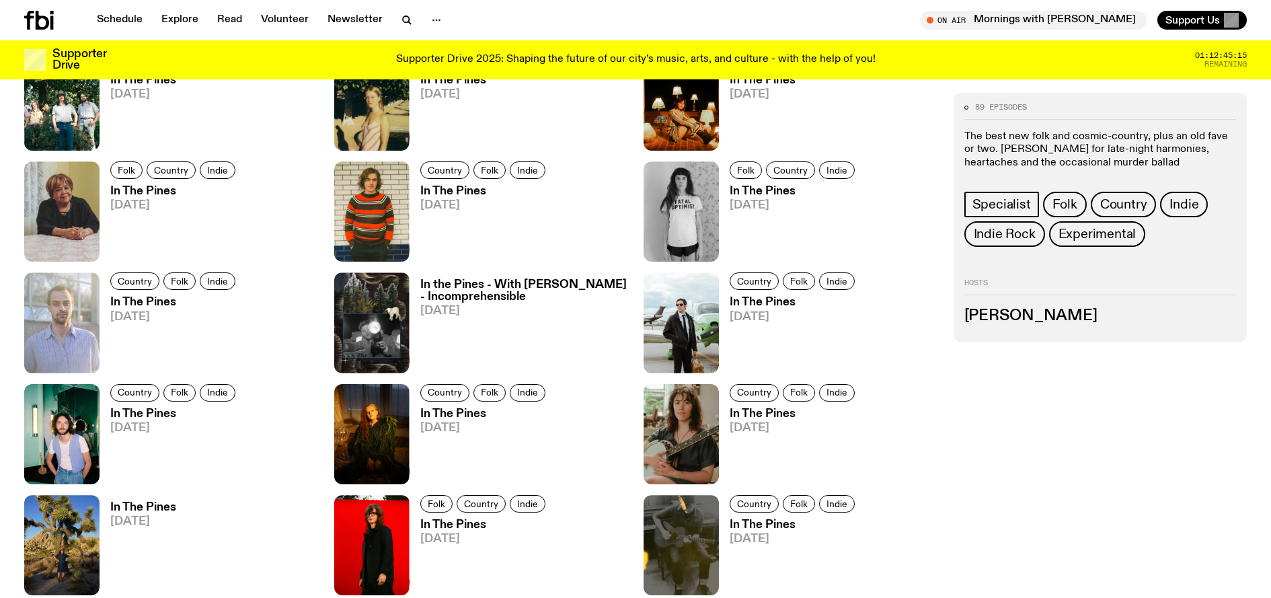
click at [770, 302] on h3 "In The Pines" at bounding box center [793, 301] width 129 height 11
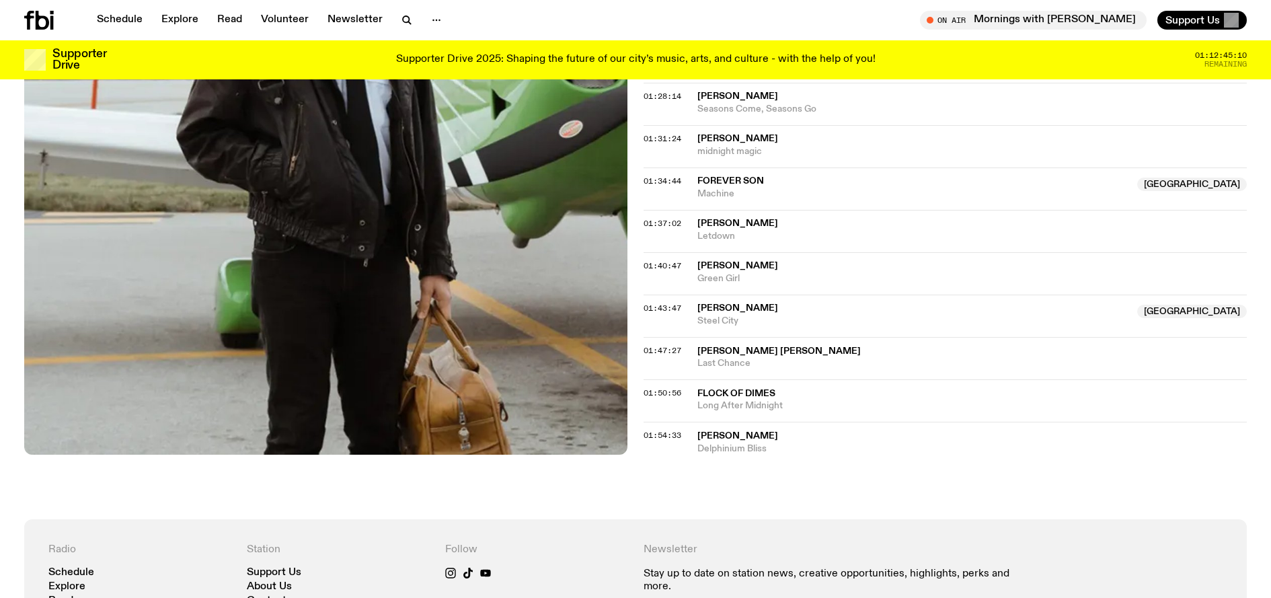
scroll to position [1316, 0]
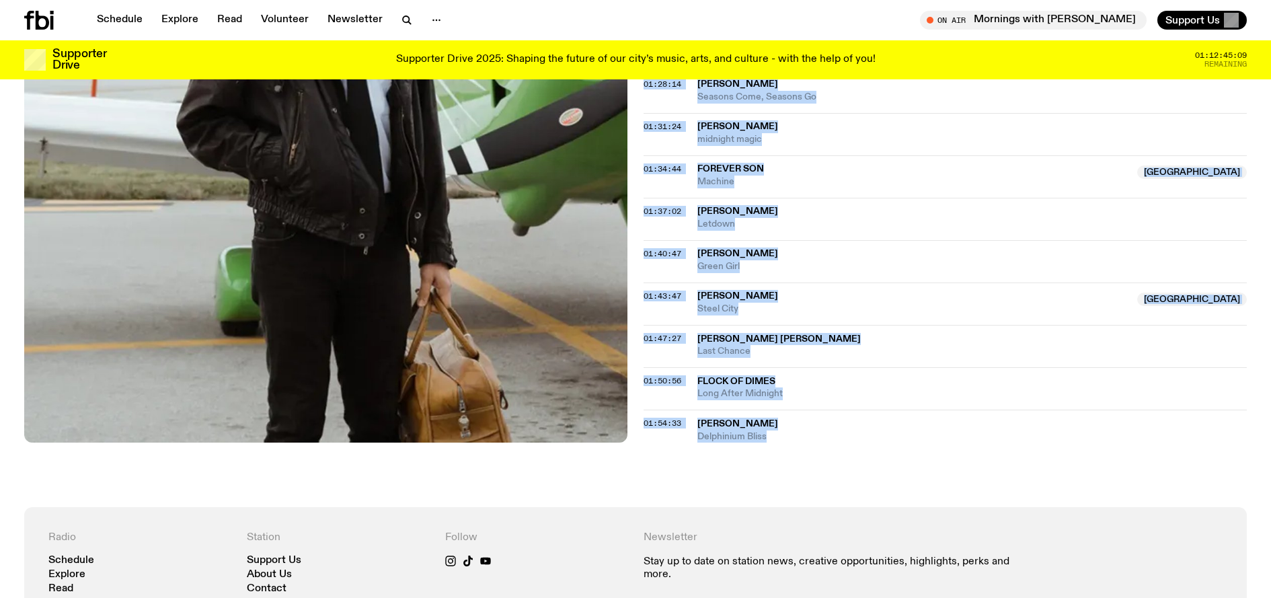
drag, startPoint x: 740, startPoint y: 432, endPoint x: 797, endPoint y: 444, distance: 58.4
copy div "99:60:40 Lore Ipsum & dol Sitametco Adip Eli Seddoe Tem 64:89:52 Incidid Utlabo…"
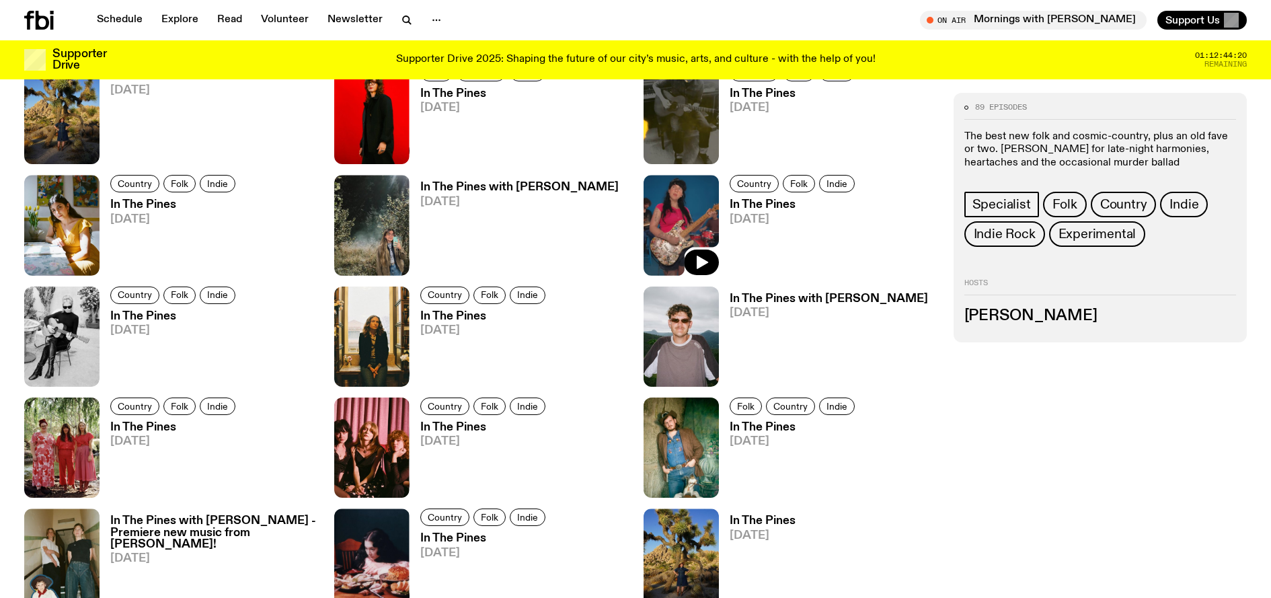
scroll to position [885, 0]
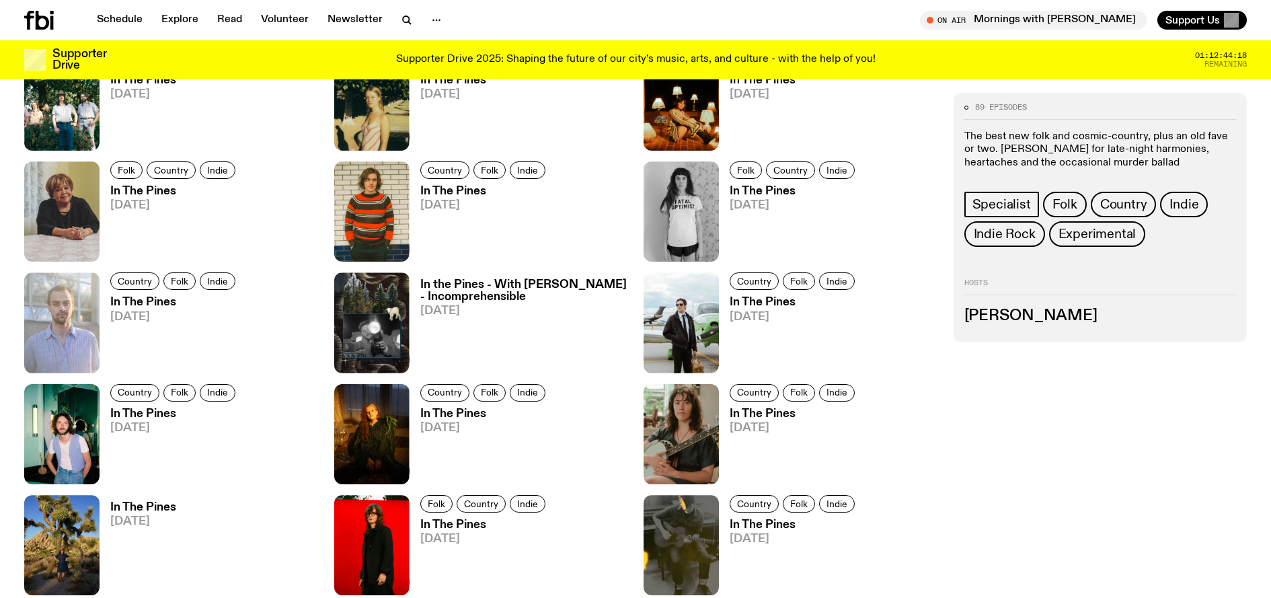
click at [146, 422] on span "[DATE]" at bounding box center [174, 427] width 129 height 11
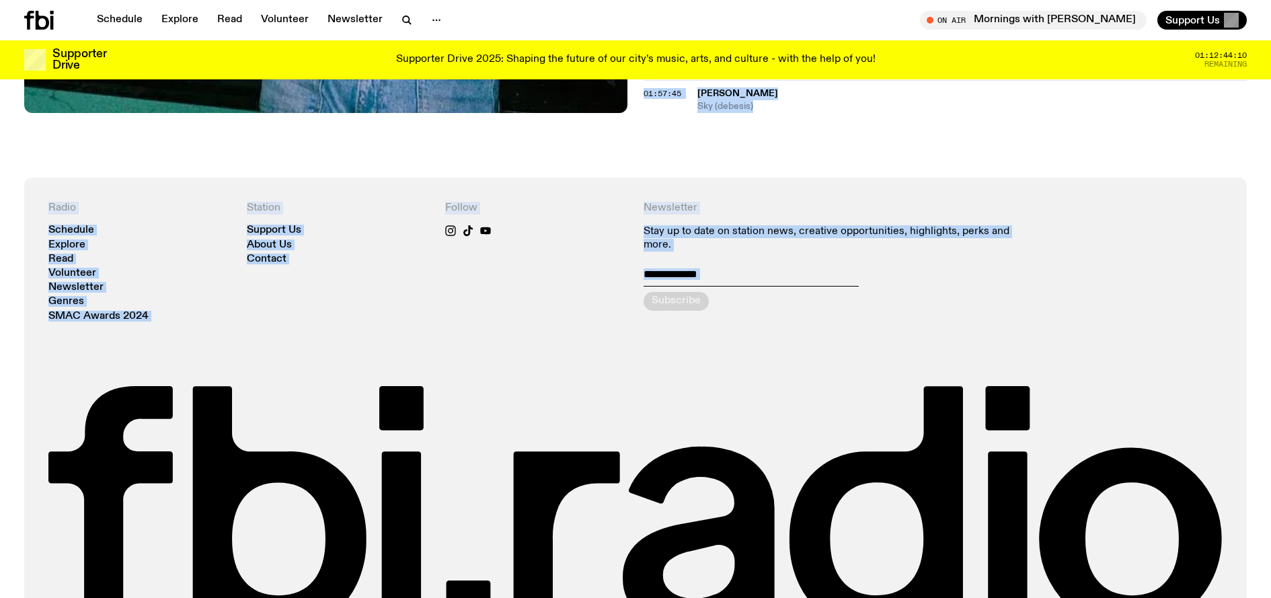
scroll to position [1531, 0]
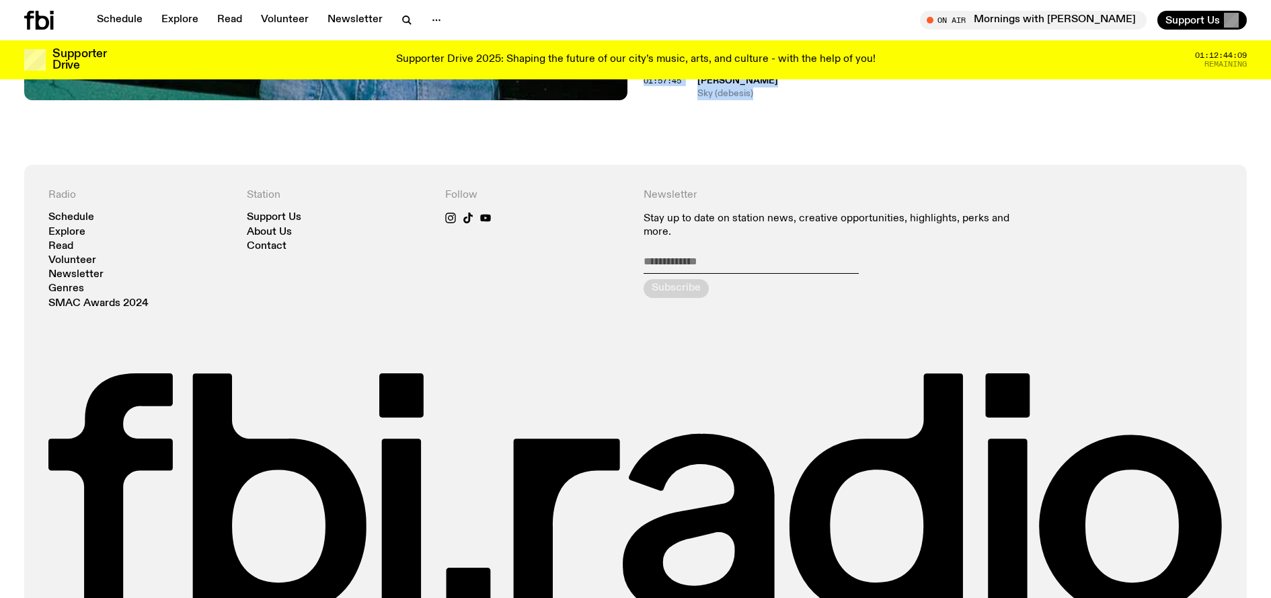
drag, startPoint x: 646, startPoint y: 206, endPoint x: 814, endPoint y: 111, distance: 193.0
copy div "00:02:33 Winter [PERSON_NAME] Australia Always Looking (feat. [PERSON_NAME] & H…"
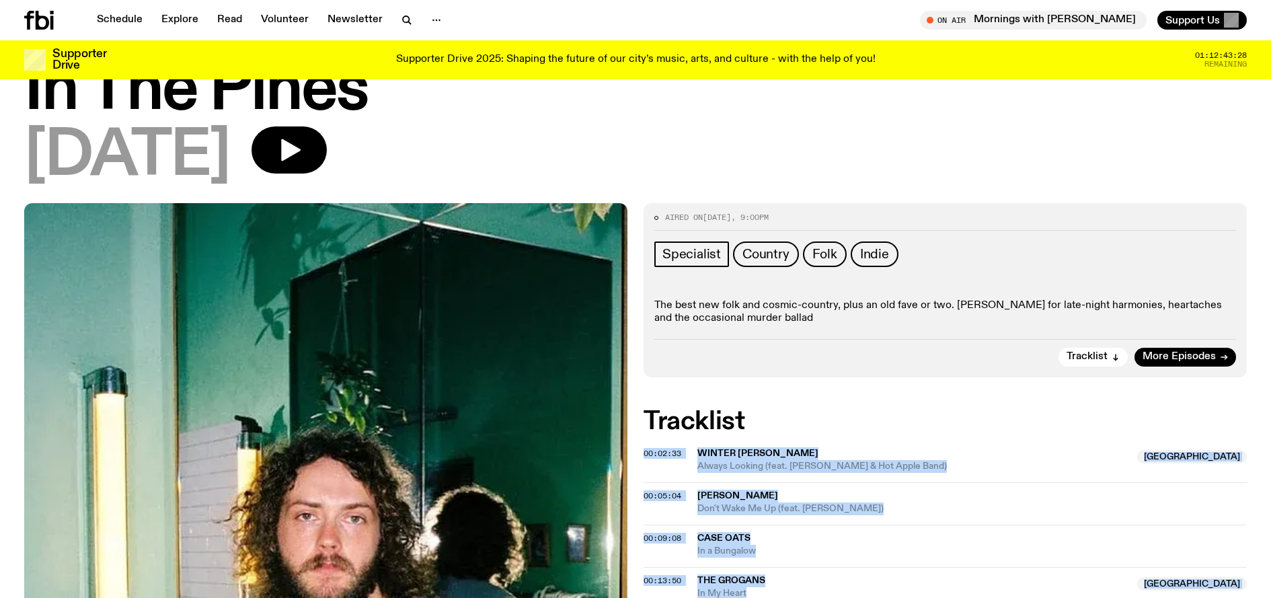
scroll to position [52, 0]
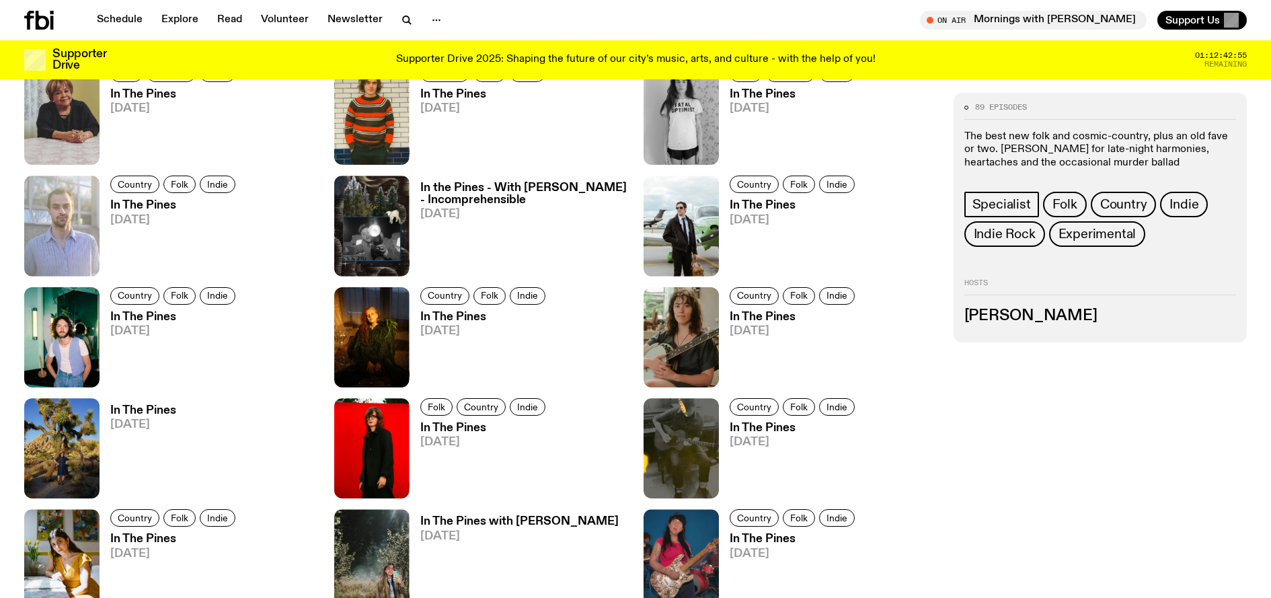
scroll to position [1009, 0]
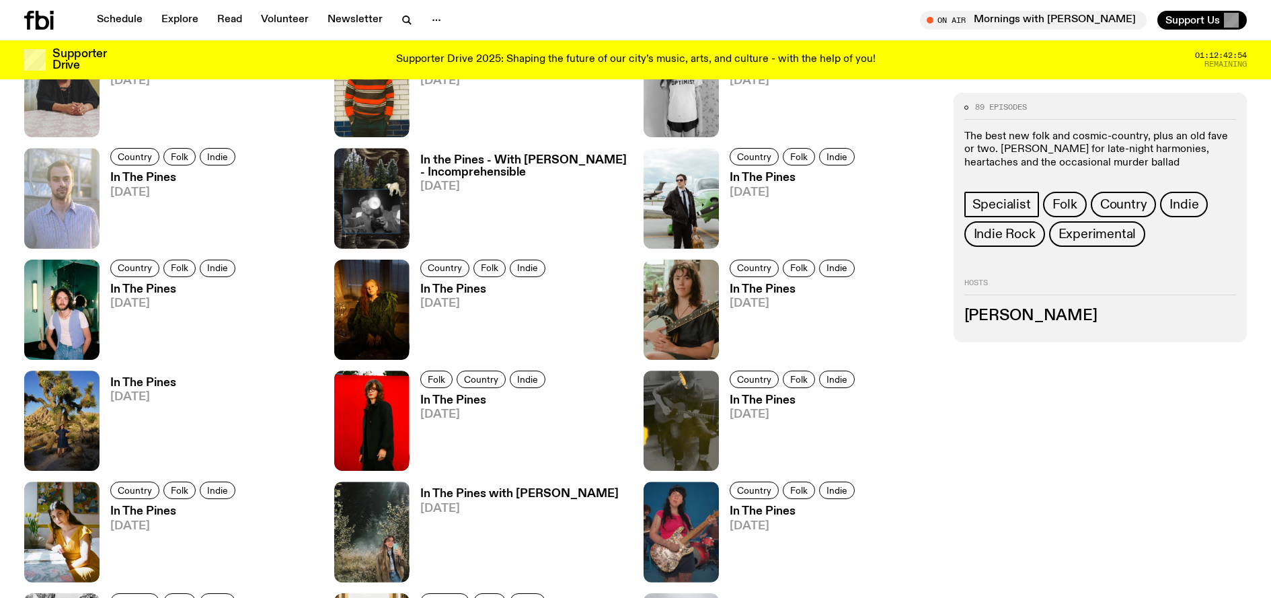
click at [446, 288] on h3 "In The Pines" at bounding box center [484, 289] width 129 height 11
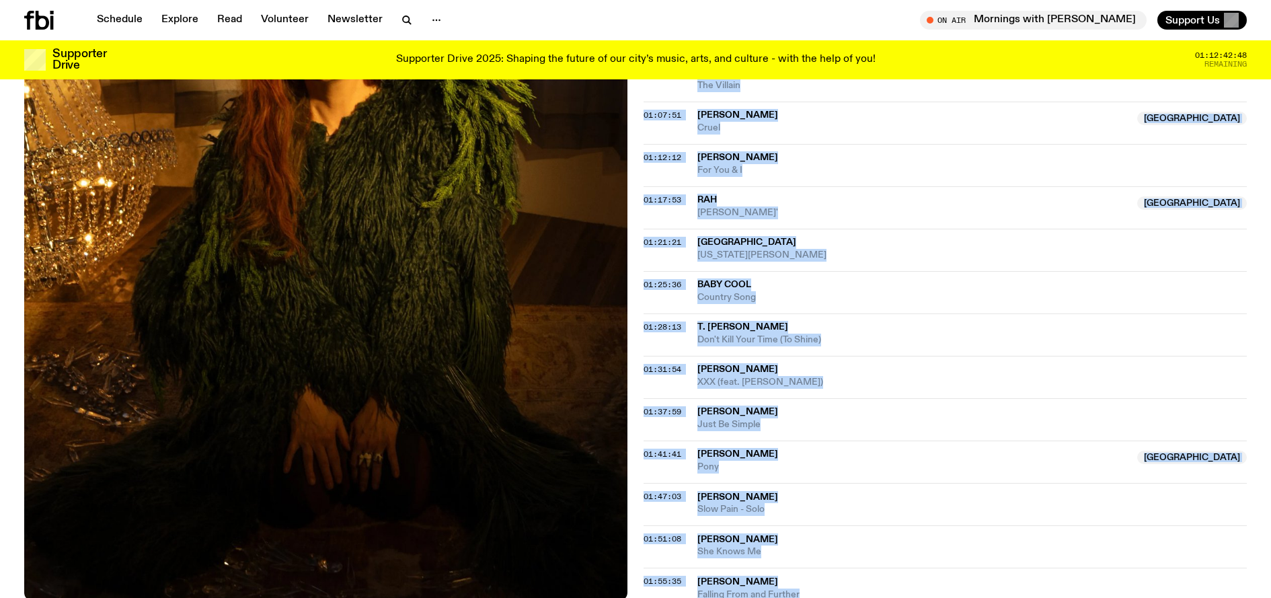
scroll to position [1257, 0]
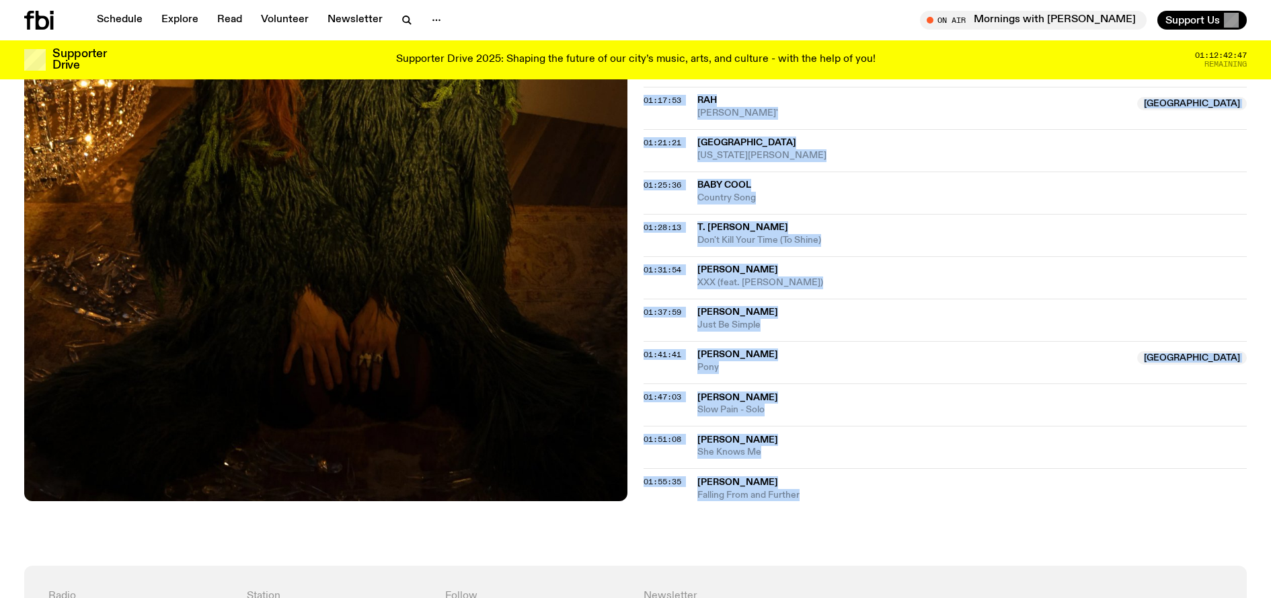
drag, startPoint x: 699, startPoint y: 230, endPoint x: 822, endPoint y: 511, distance: 307.0
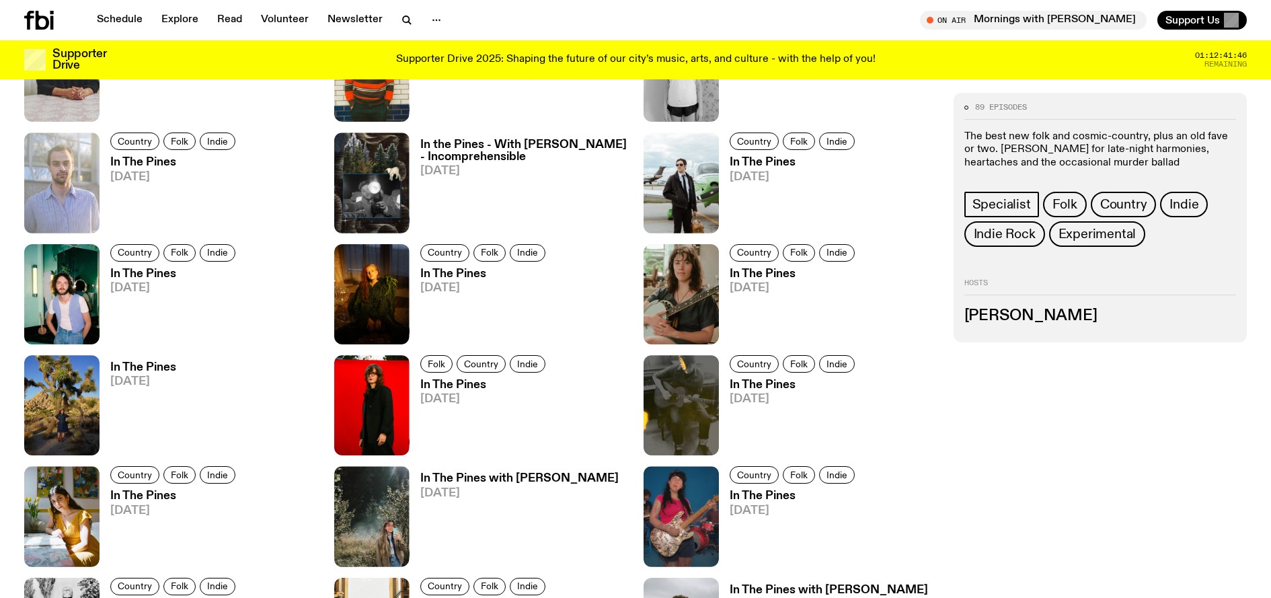
scroll to position [1025, 0]
click at [141, 369] on h3 "In The Pines" at bounding box center [143, 366] width 66 height 11
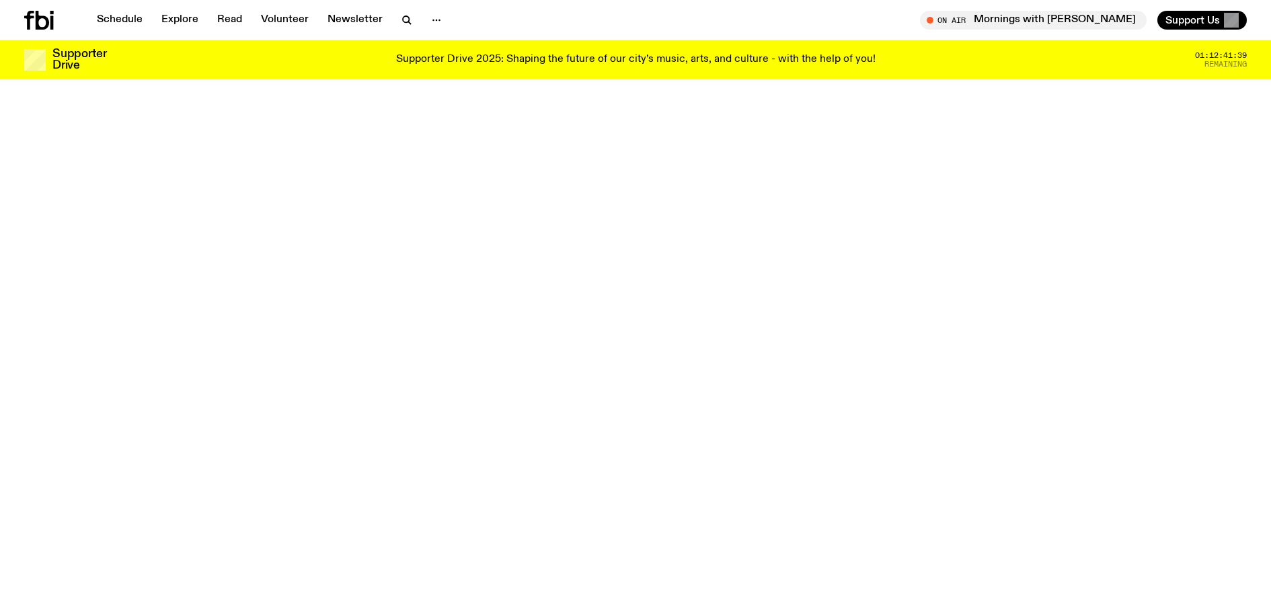
scroll to position [580, 0]
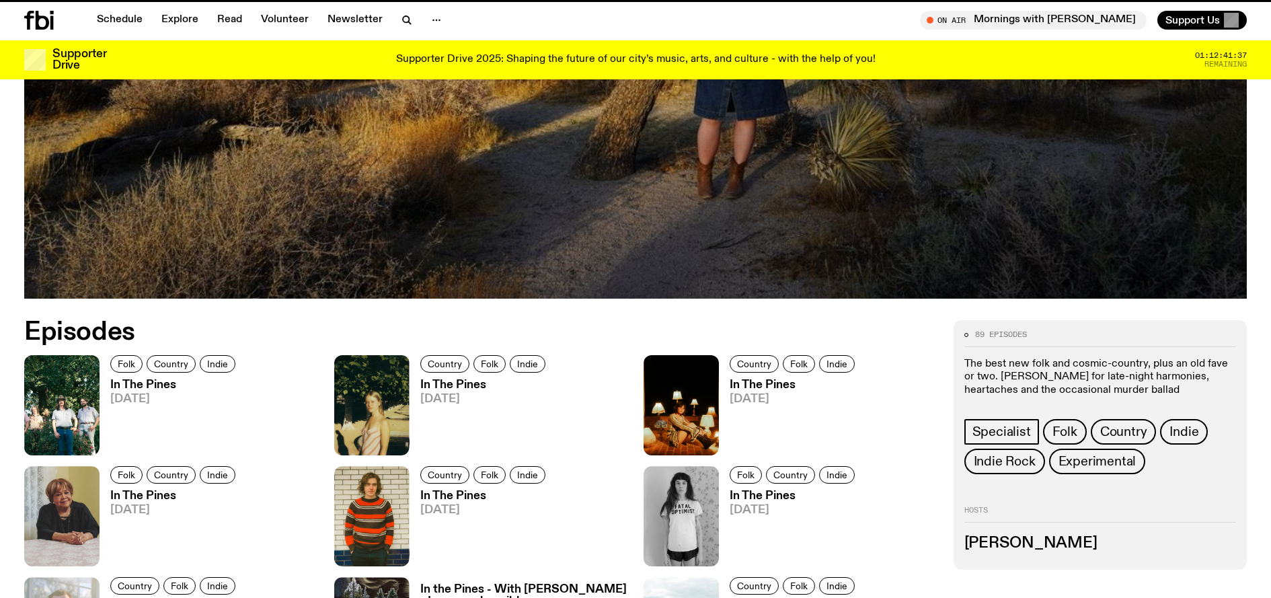
scroll to position [1025, 0]
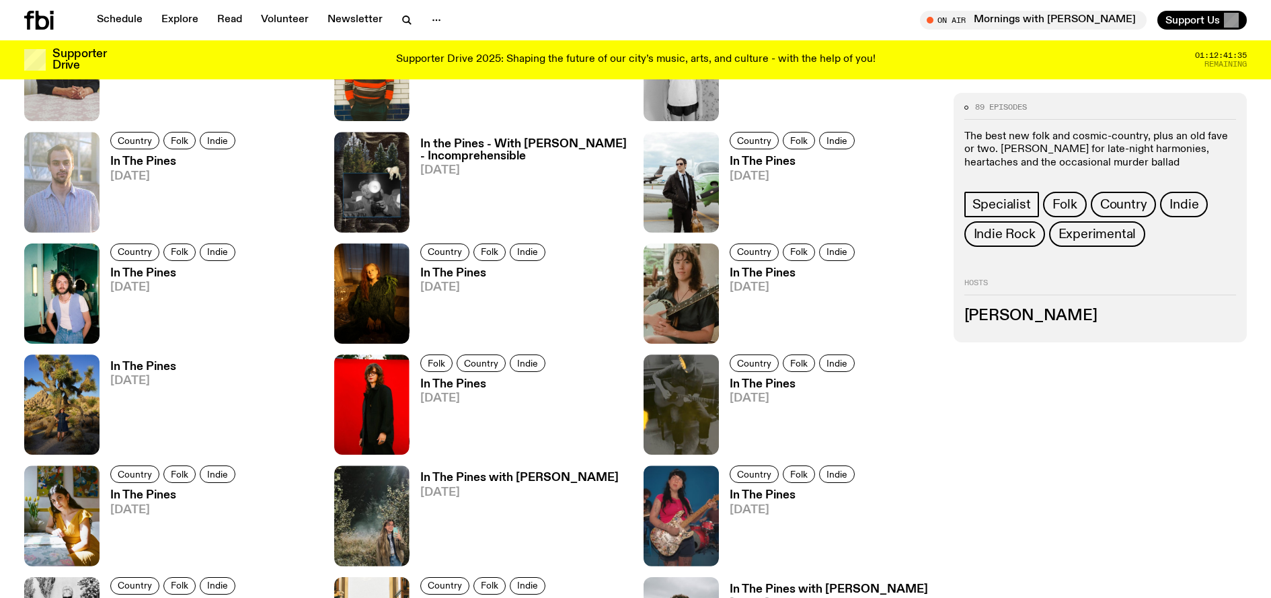
click at [761, 387] on h3 "In The Pines" at bounding box center [793, 383] width 129 height 11
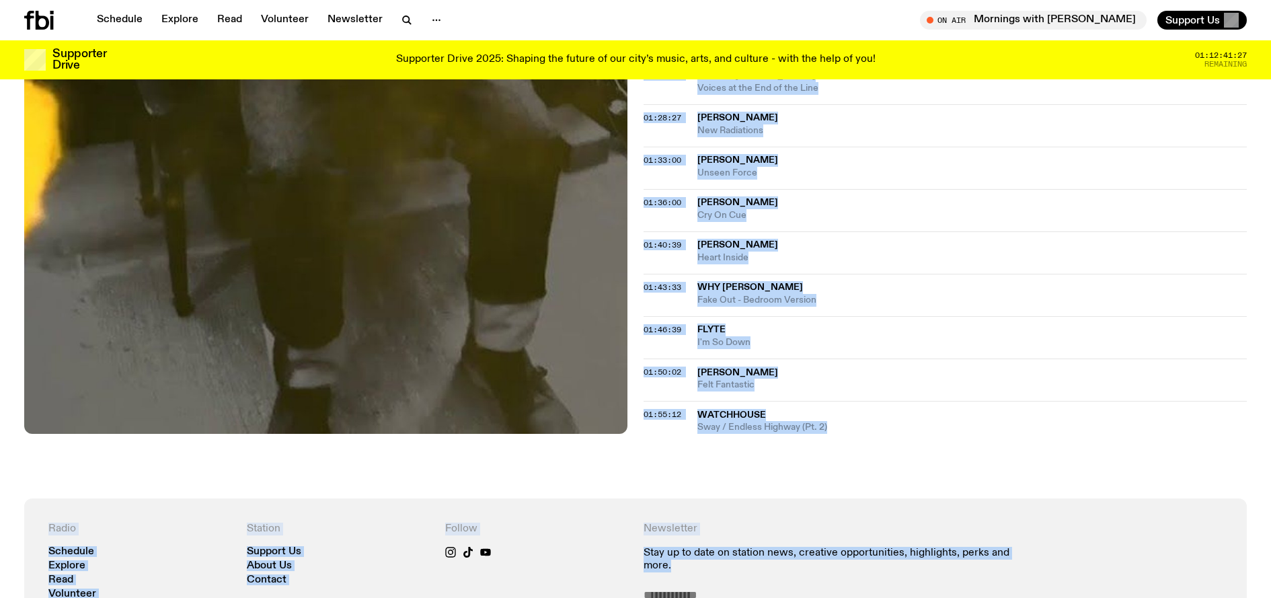
scroll to position [1328, 0]
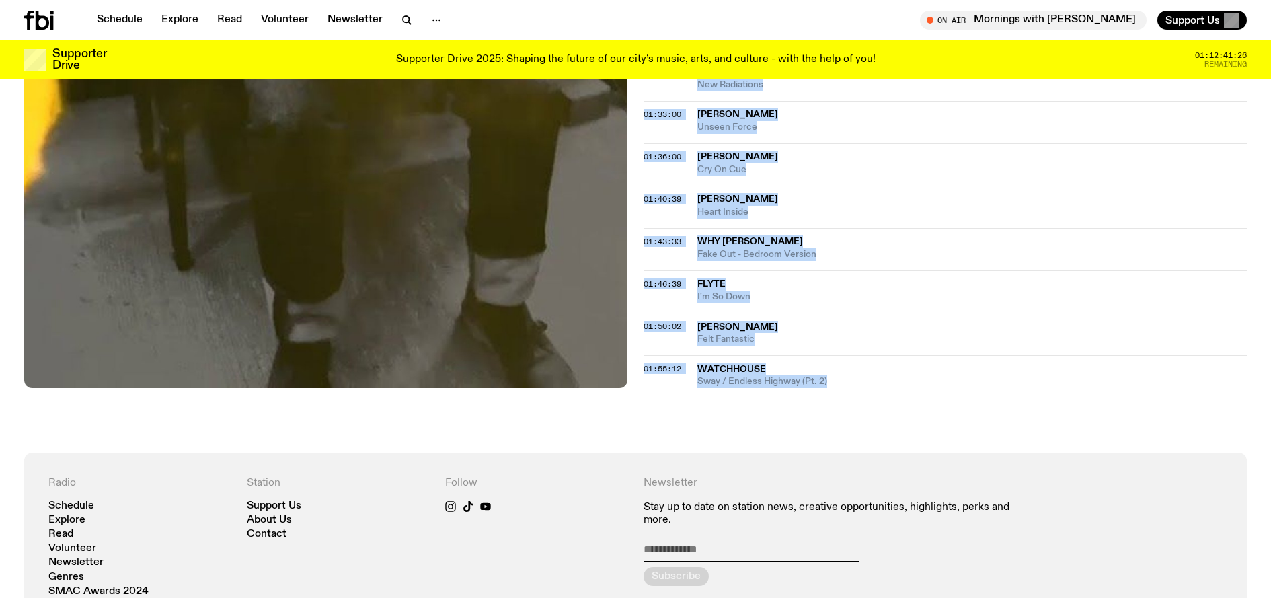
drag, startPoint x: 694, startPoint y: 313, endPoint x: 854, endPoint y: 395, distance: 180.4
copy div "24:95:02 Lore IpSumdo Sitam 54:61:32 Consec Adipiscin Elitse Doei Temp (inci. U…"
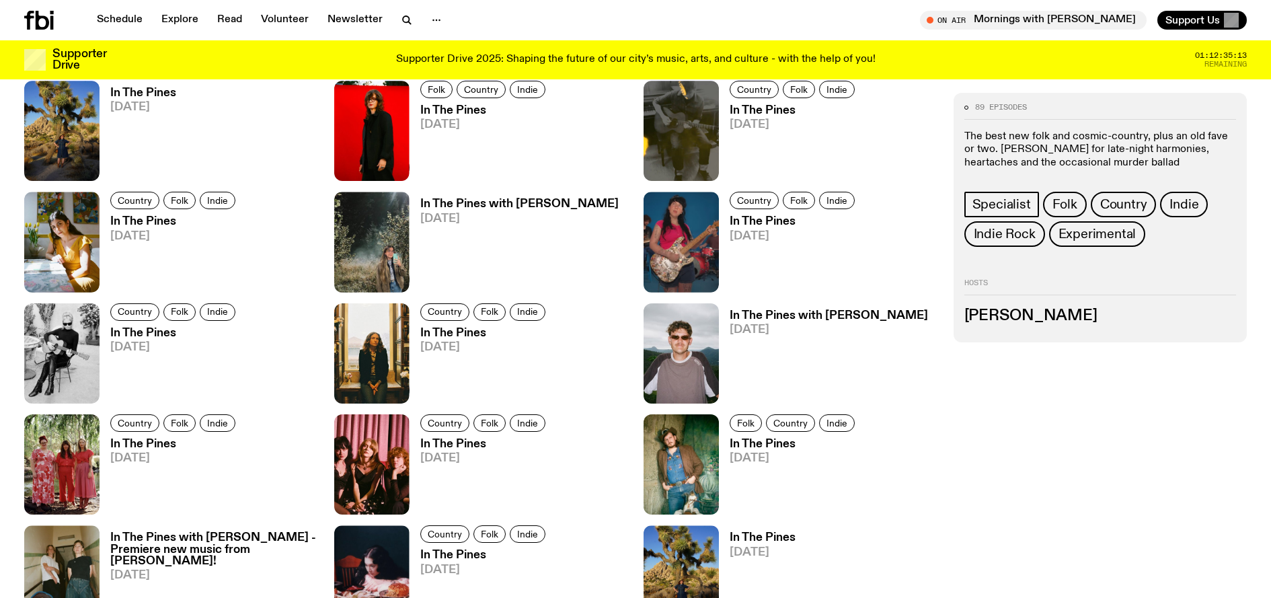
scroll to position [1303, 0]
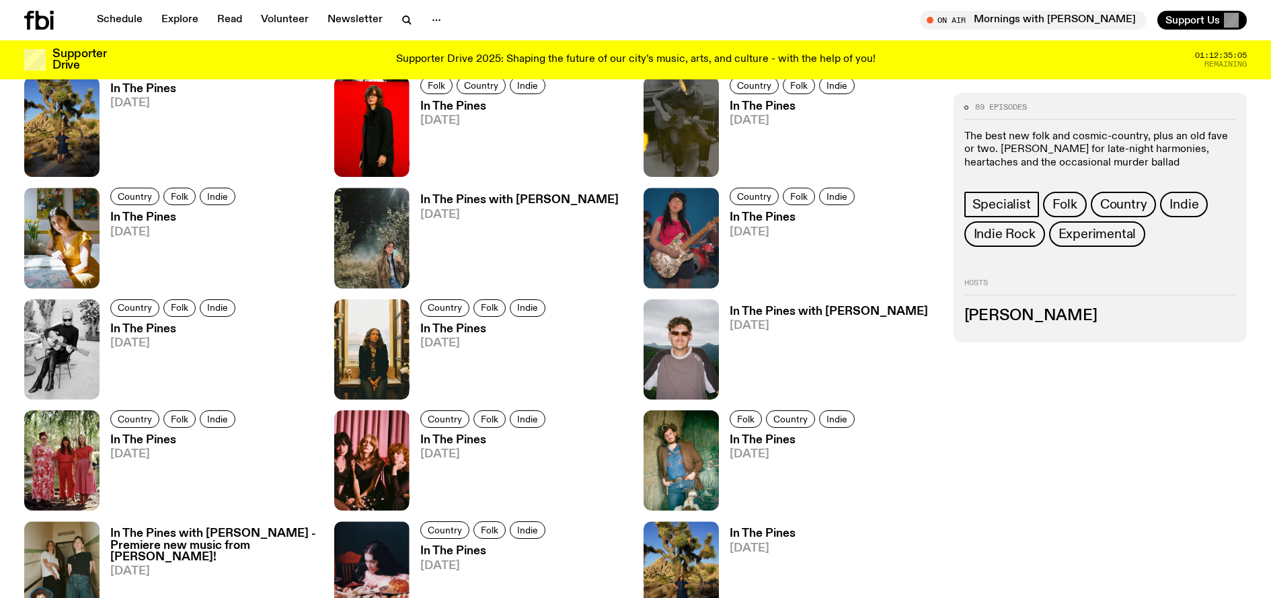
click at [138, 214] on h3 "In The Pines" at bounding box center [174, 217] width 129 height 11
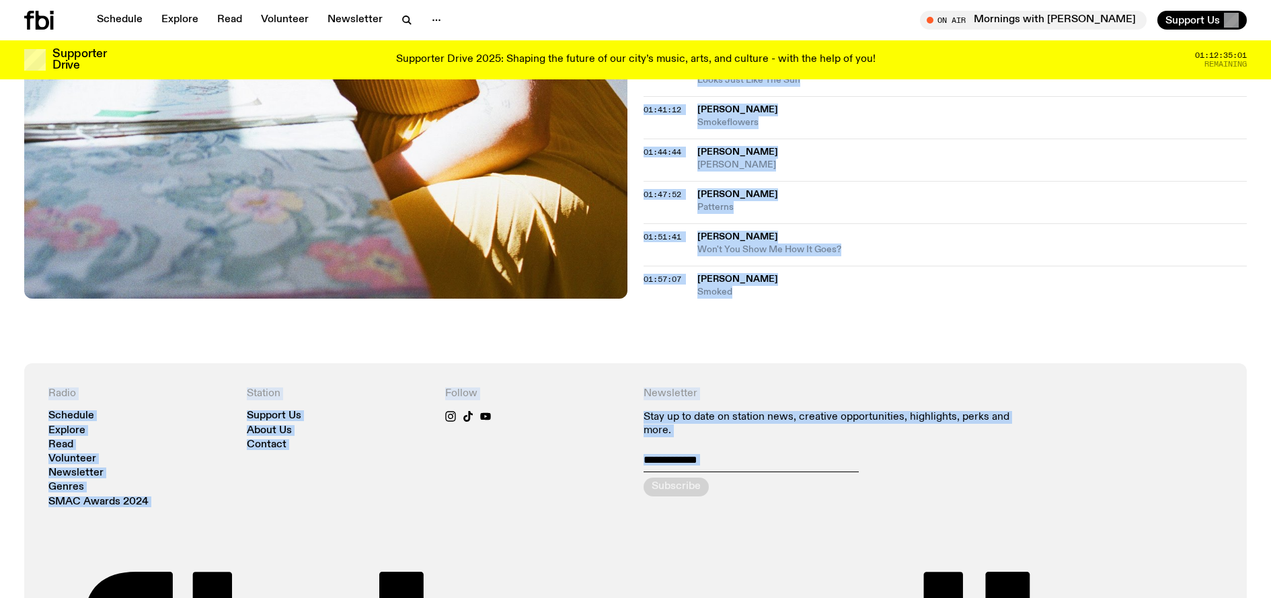
scroll to position [1316, 0]
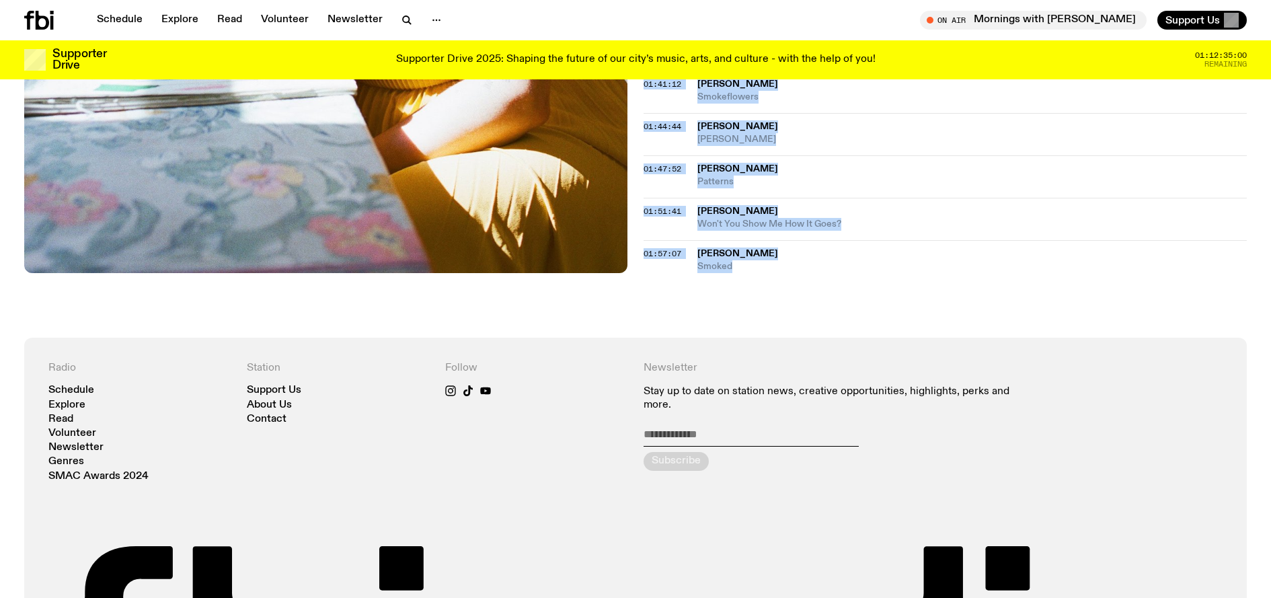
drag, startPoint x: 660, startPoint y: 201, endPoint x: 811, endPoint y: 279, distance: 169.6
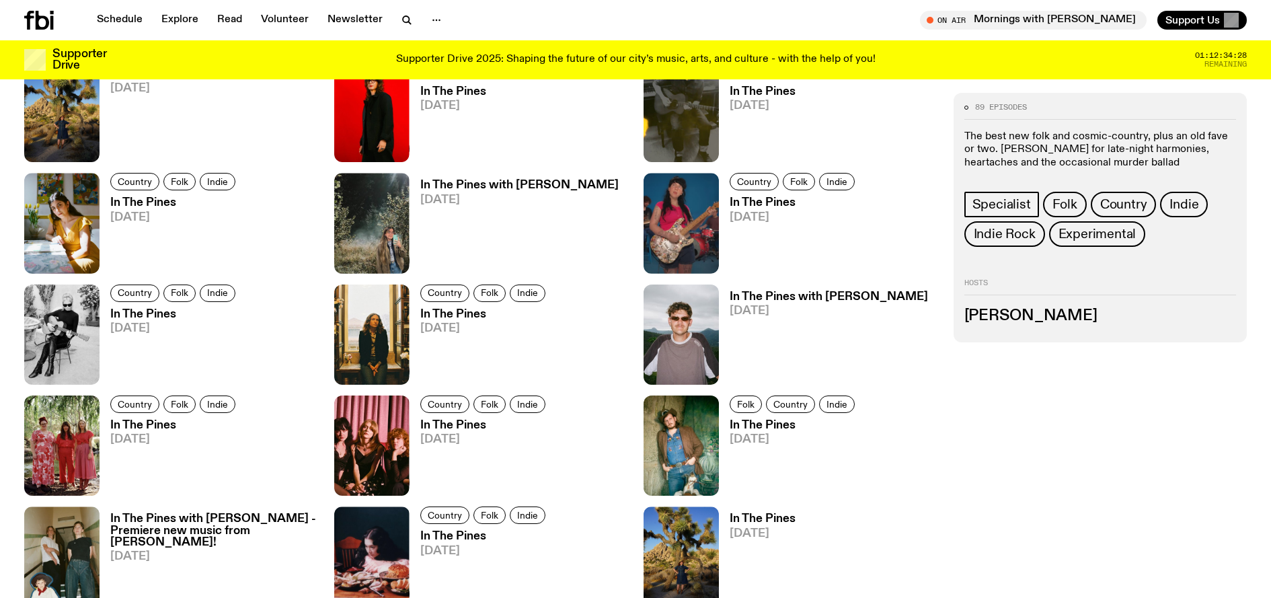
scroll to position [1318, 0]
click at [495, 186] on h3 "In The Pines with [PERSON_NAME]" at bounding box center [519, 184] width 198 height 11
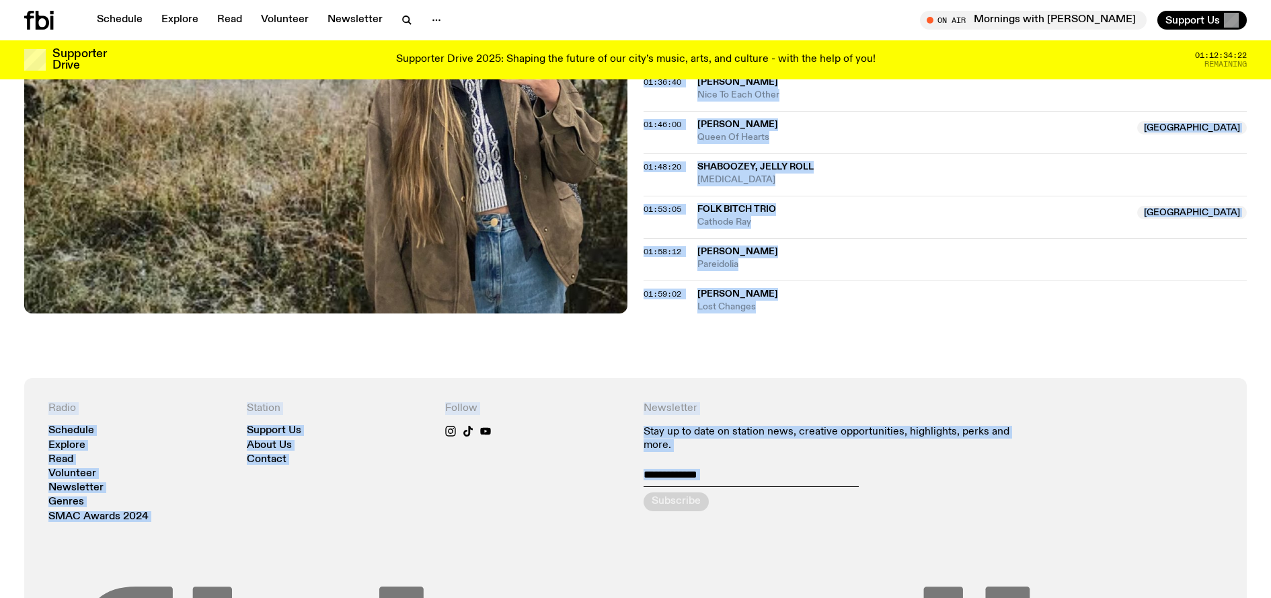
scroll to position [1587, 0]
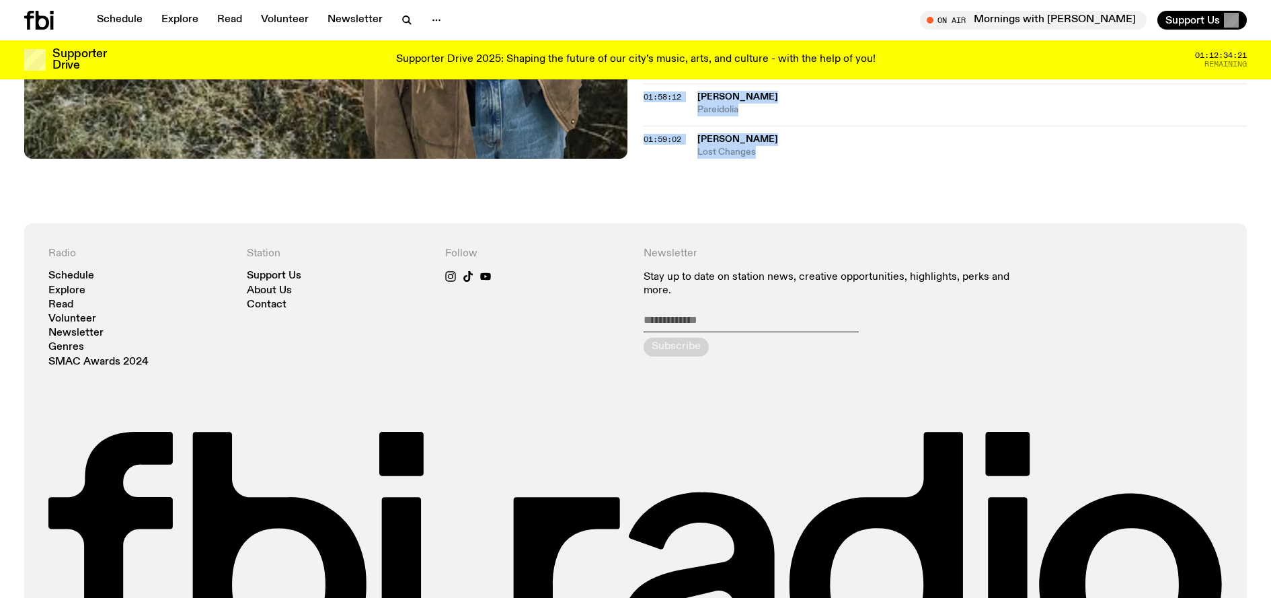
drag, startPoint x: 692, startPoint y: 329, endPoint x: 810, endPoint y: 176, distance: 193.1
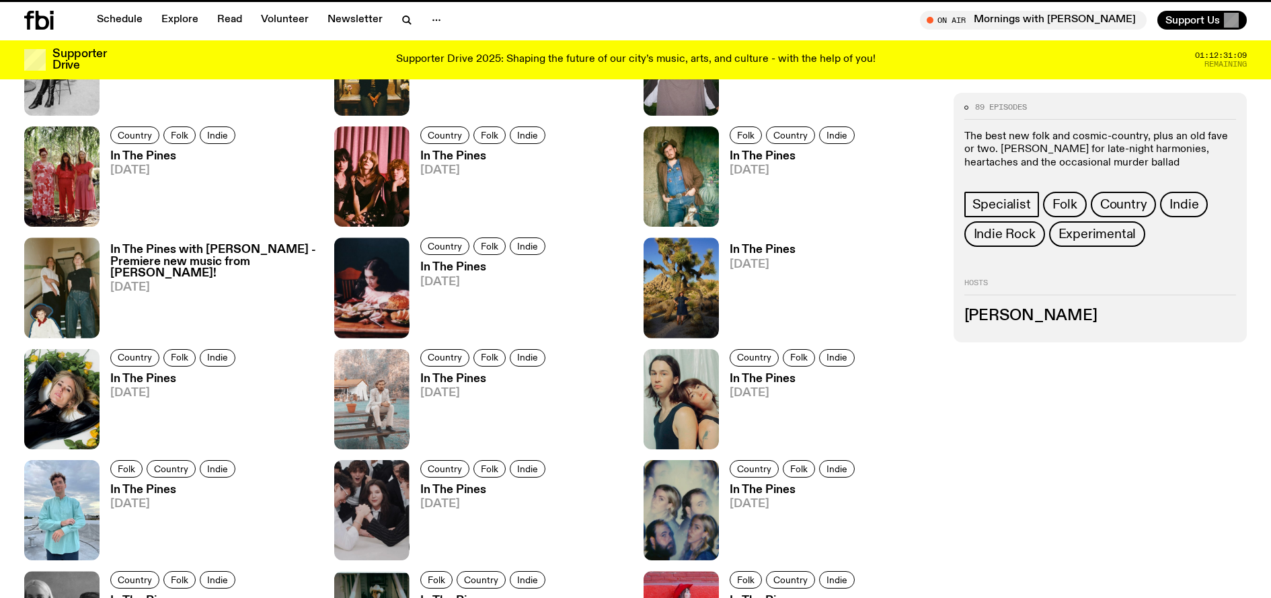
scroll to position [1318, 0]
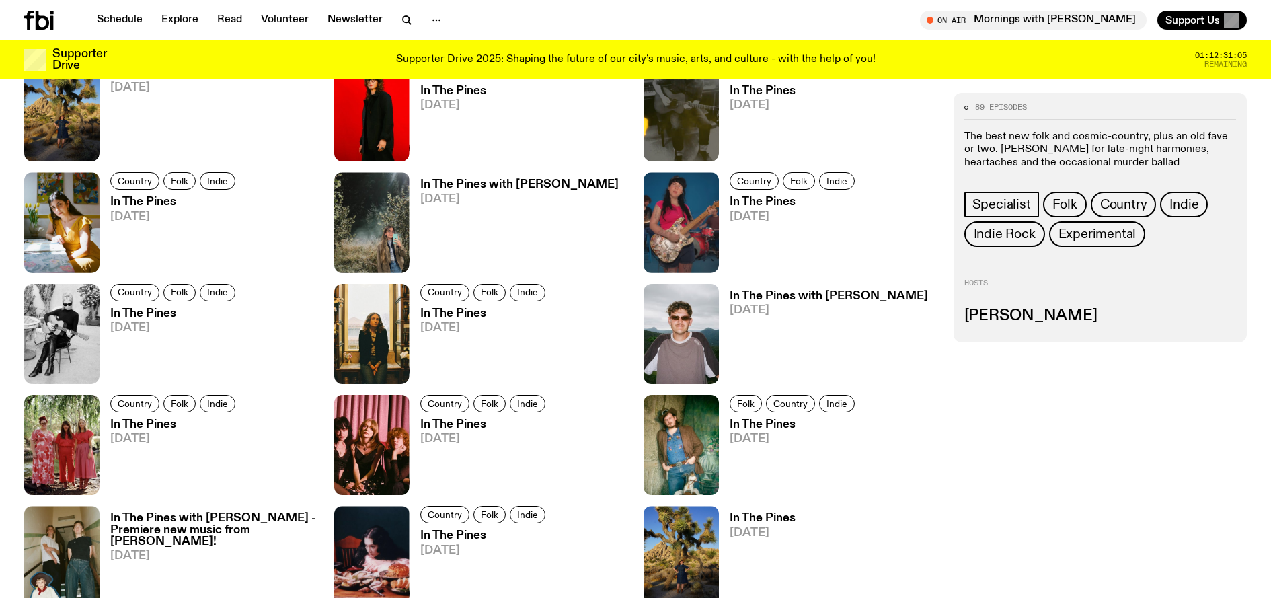
click at [754, 305] on span "[DATE]" at bounding box center [828, 310] width 198 height 11
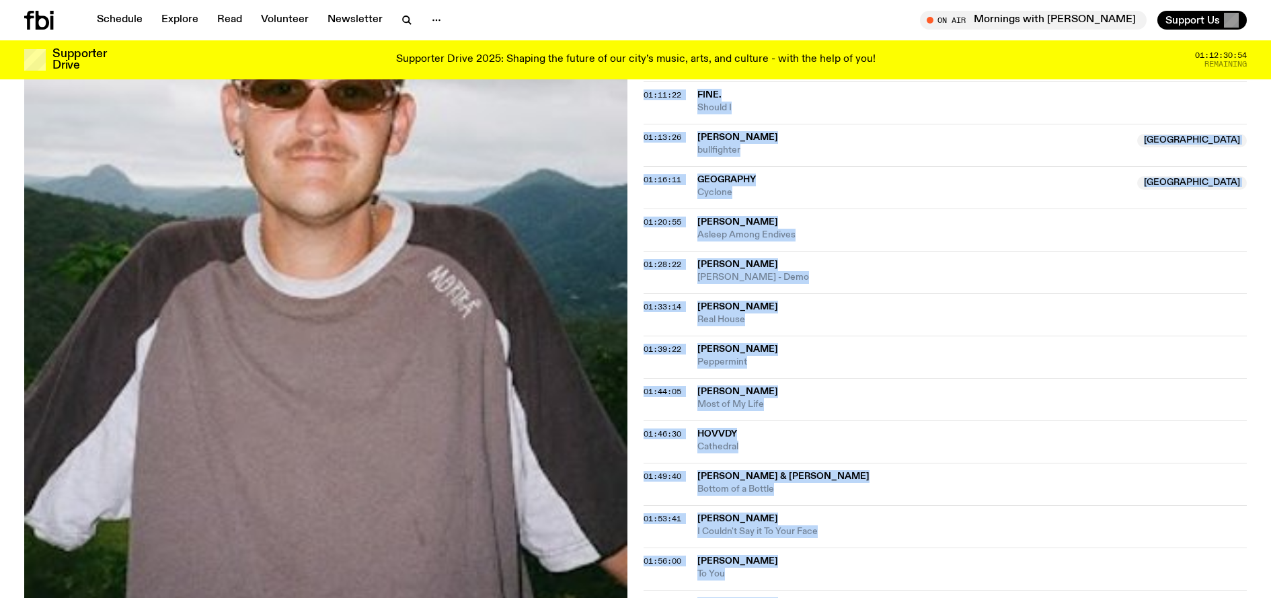
scroll to position [1100, 0]
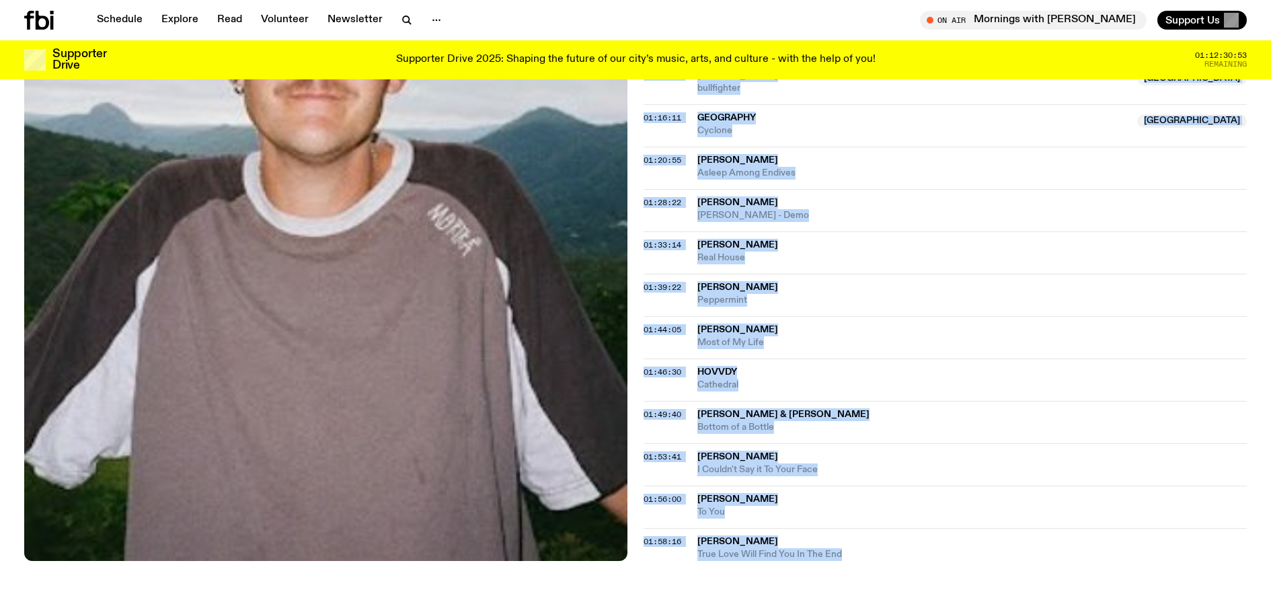
drag, startPoint x: 715, startPoint y: 258, endPoint x: 885, endPoint y: 550, distance: 337.7
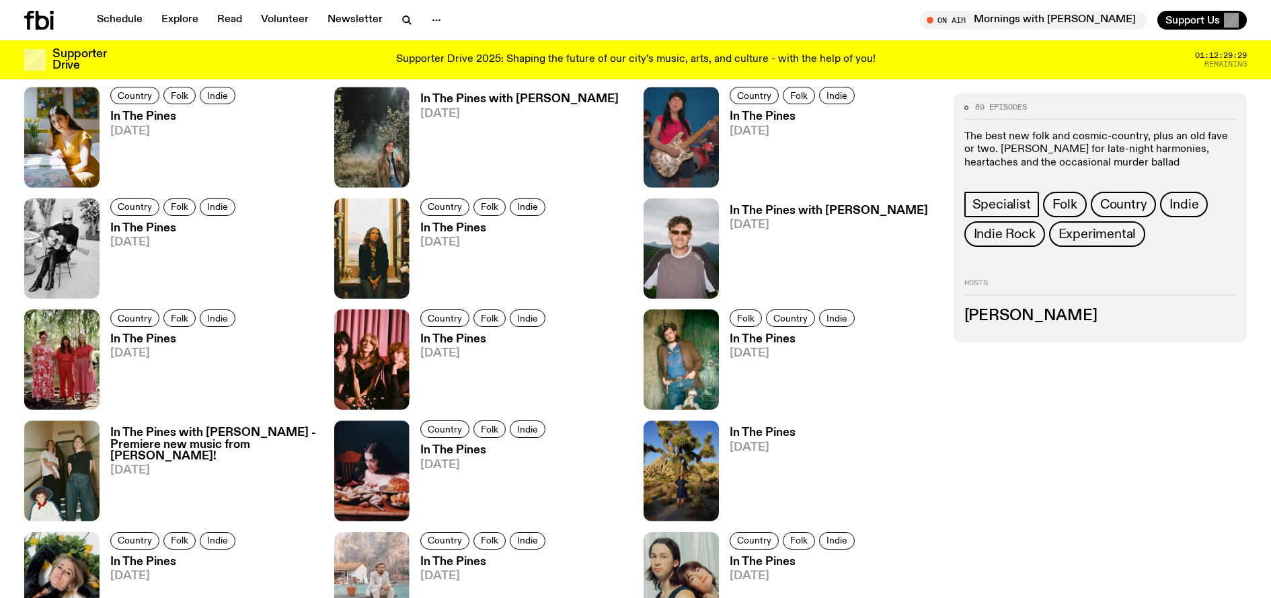
scroll to position [1607, 0]
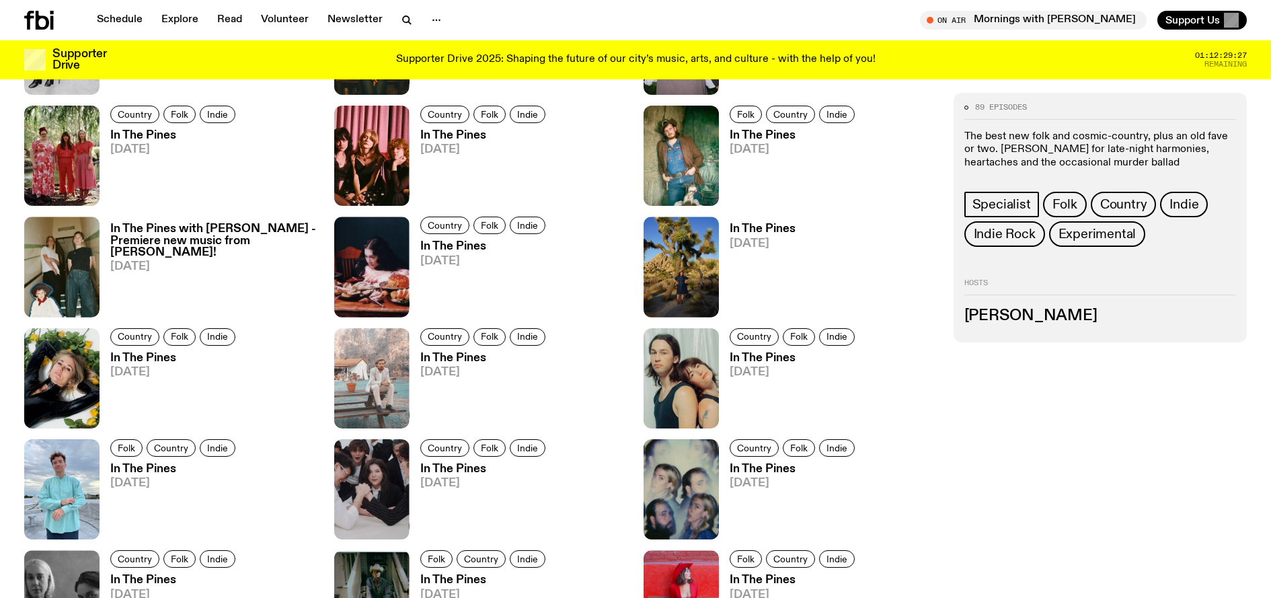
click at [848, 248] on div "In The Pines [DATE]" at bounding box center [790, 266] width 294 height 100
click at [696, 360] on img at bounding box center [680, 378] width 75 height 100
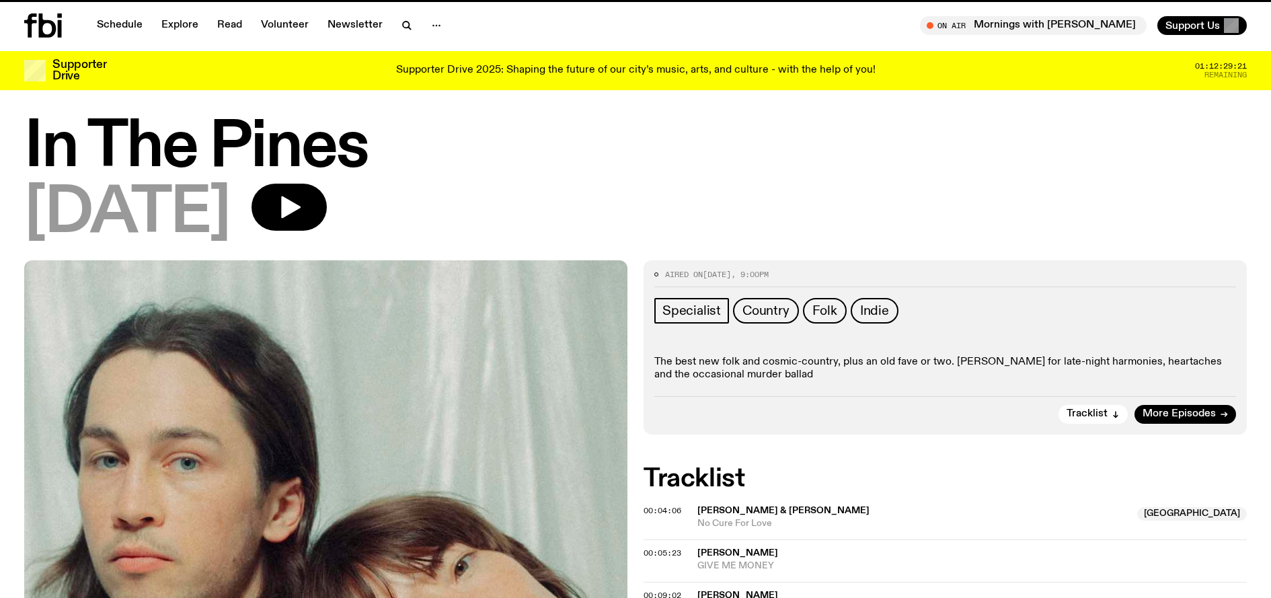
click at [758, 354] on div "Specialist Country Folk Indie The best new folk and cosmic-country, plus an old…" at bounding box center [945, 340] width 582 height 84
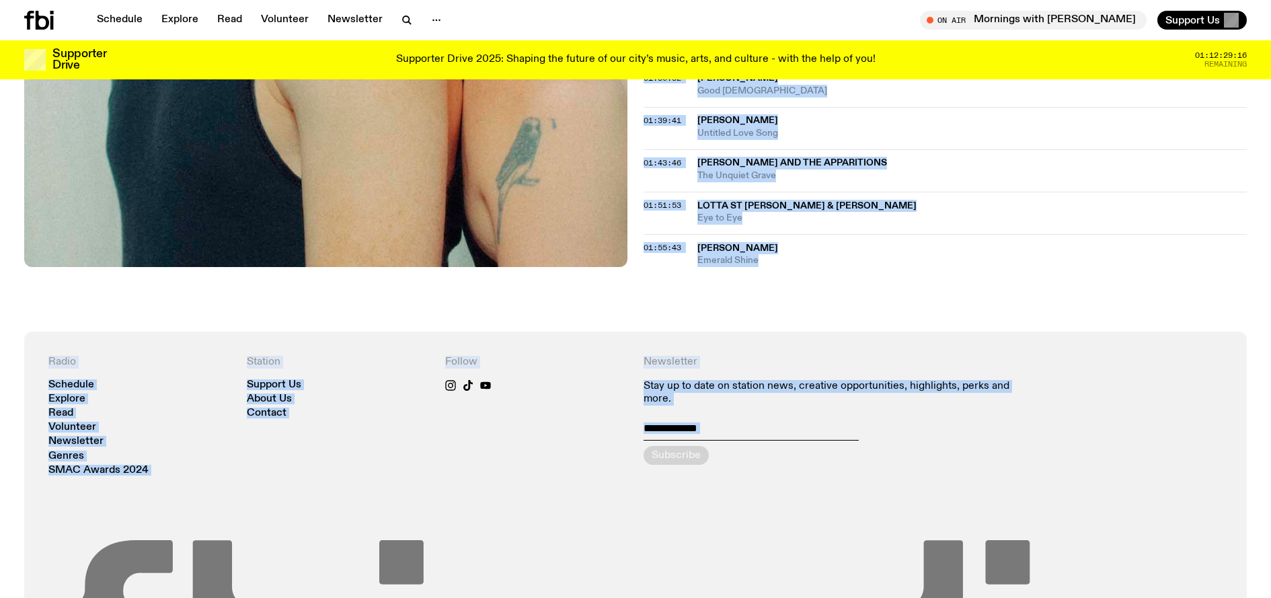
scroll to position [1457, 0]
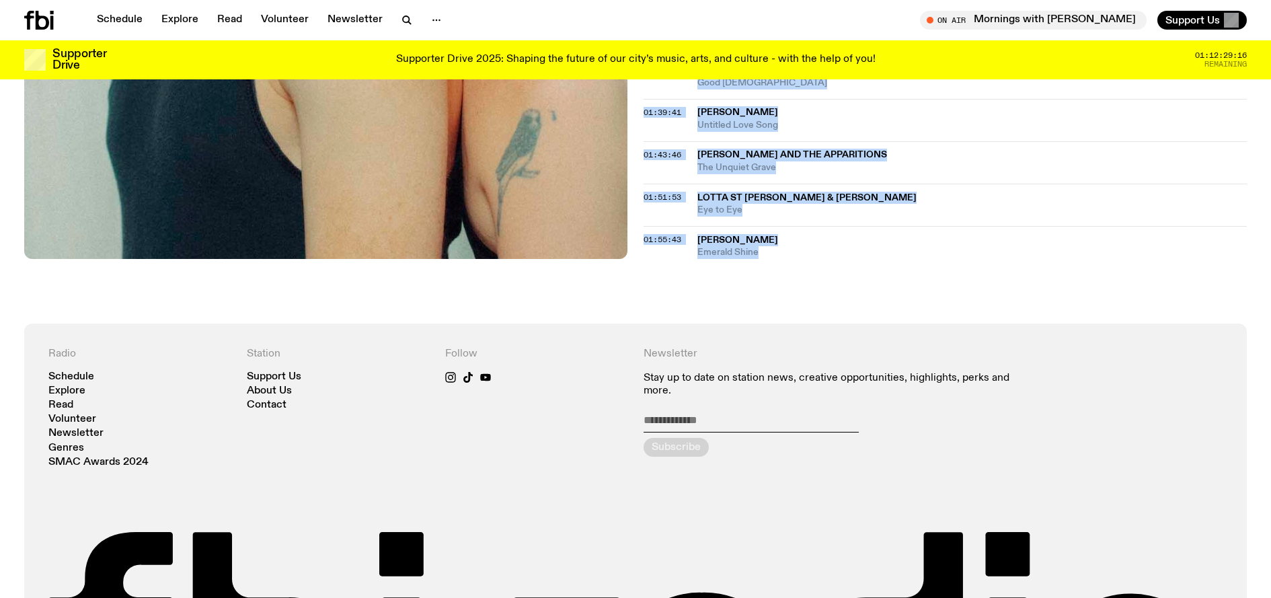
drag, startPoint x: 643, startPoint y: 212, endPoint x: 815, endPoint y: 260, distance: 178.8
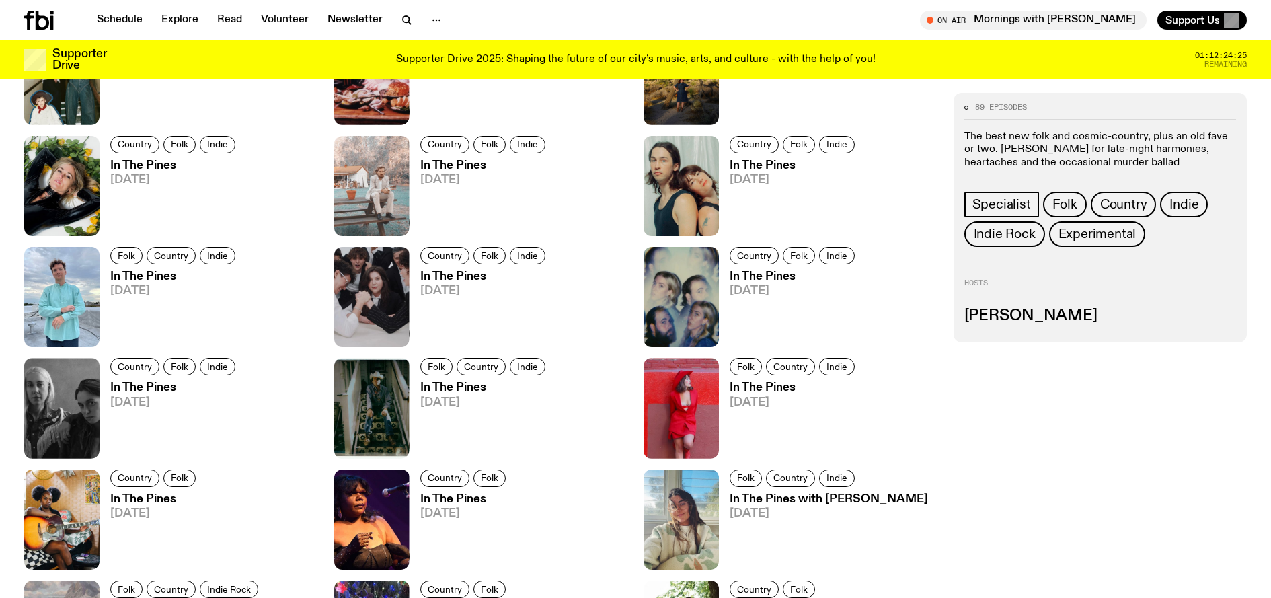
scroll to position [1802, 0]
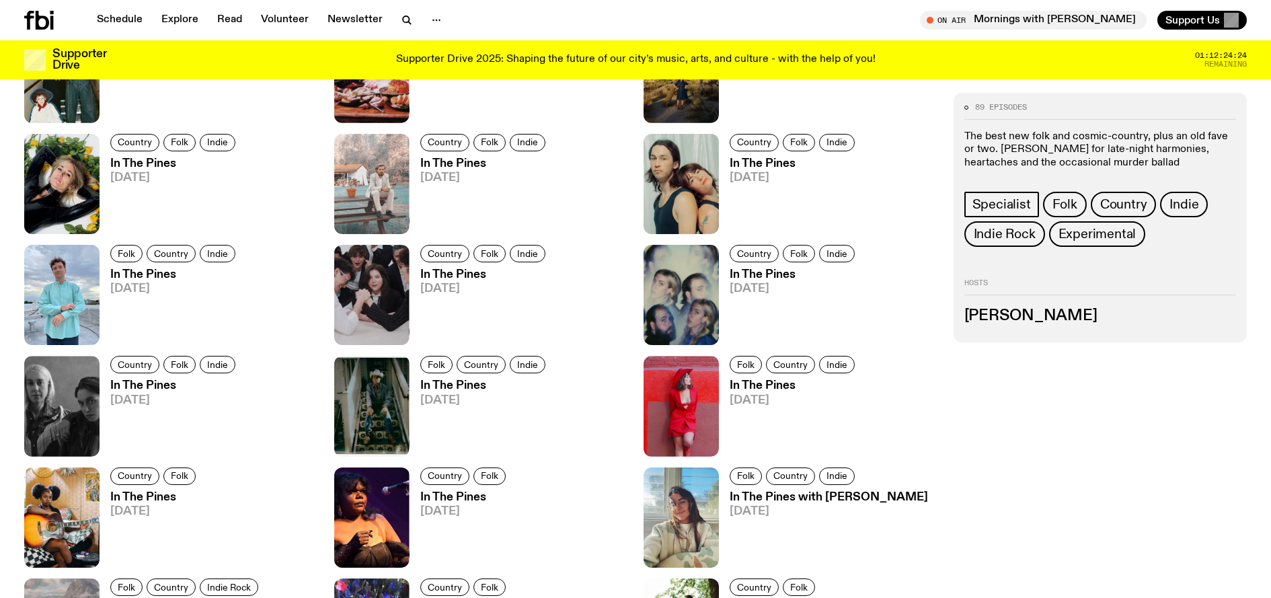
click at [157, 389] on h3 "In The Pines" at bounding box center [174, 385] width 129 height 11
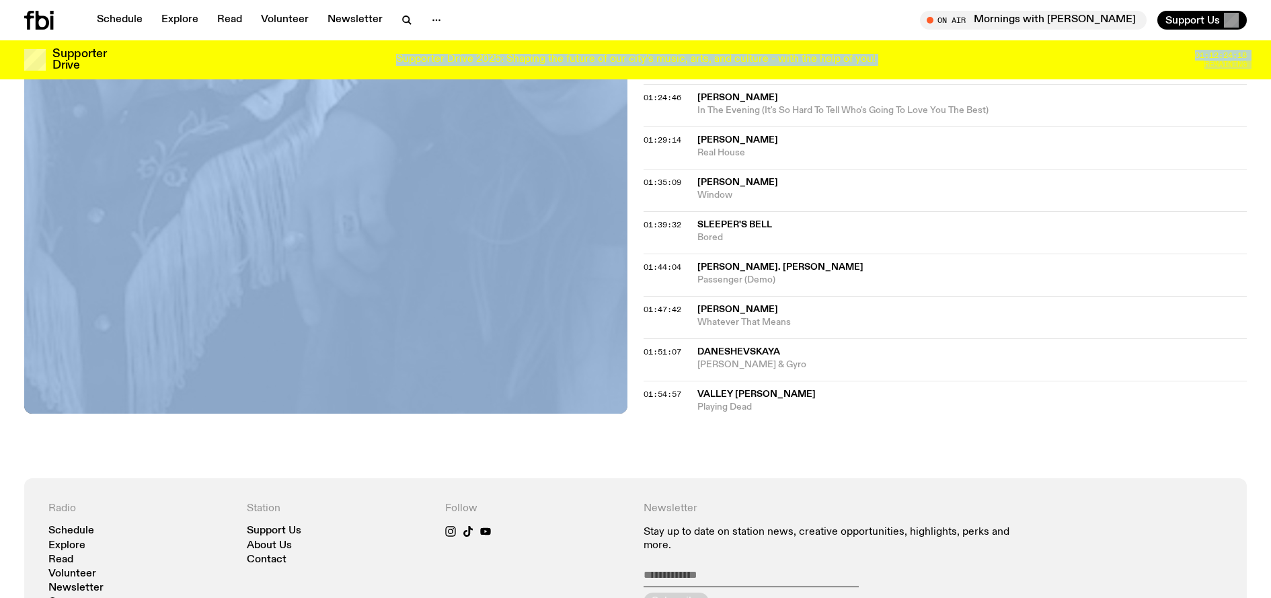
scroll to position [1187, 0]
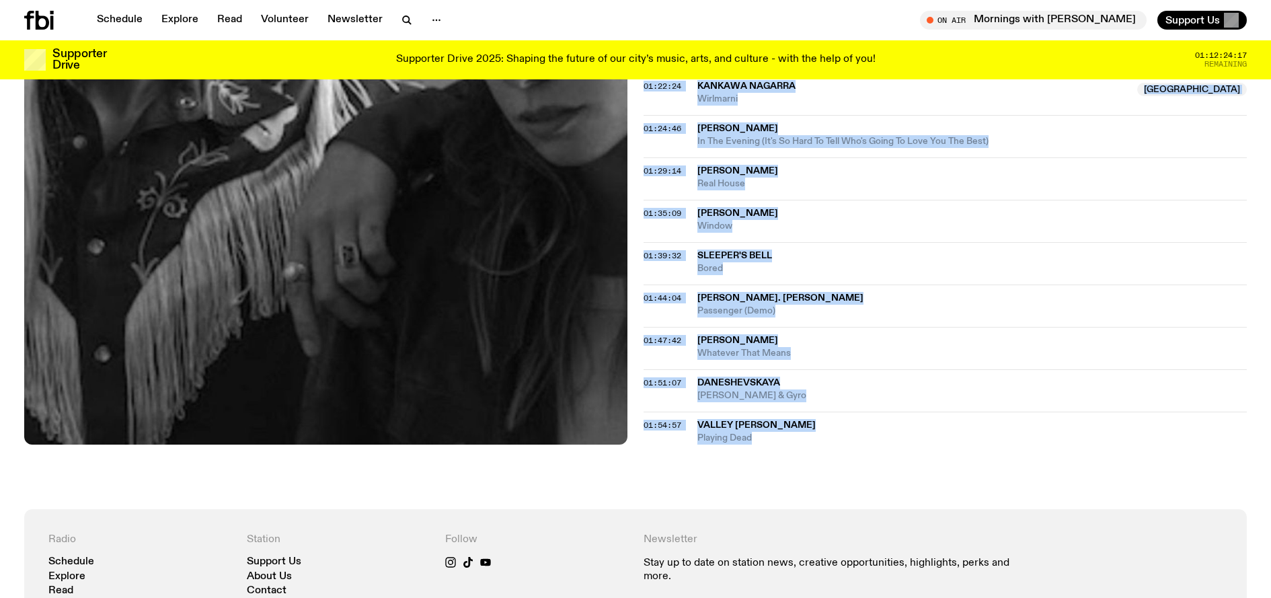
drag, startPoint x: 696, startPoint y: 264, endPoint x: 778, endPoint y: 447, distance: 201.0
